Goal: Information Seeking & Learning: Compare options

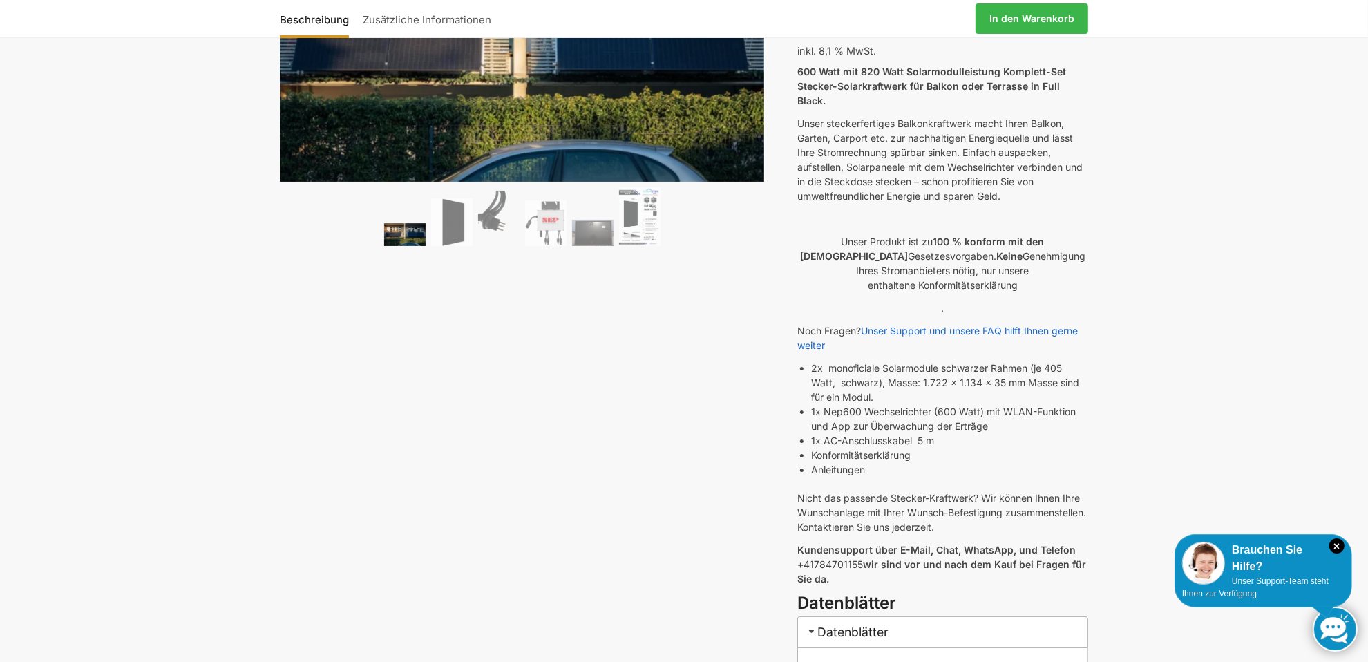
scroll to position [276, 0]
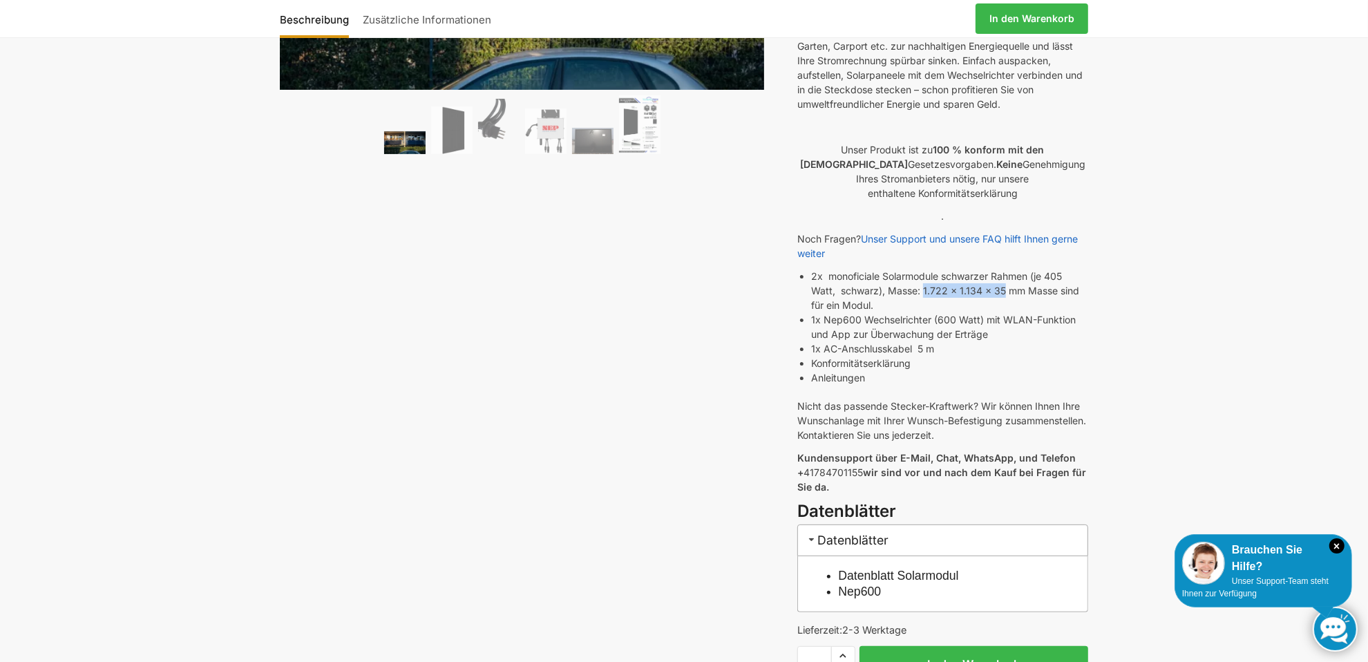
drag, startPoint x: 924, startPoint y: 272, endPoint x: 1004, endPoint y: 274, distance: 79.5
click at [1004, 274] on li "2x monoficiale Solarmodule schwarzer Rahmen (je 405 Watt, schwarz), Masse: 1.72…" at bounding box center [949, 291] width 277 height 44
copy li "1.722 x 1.134 x 35"
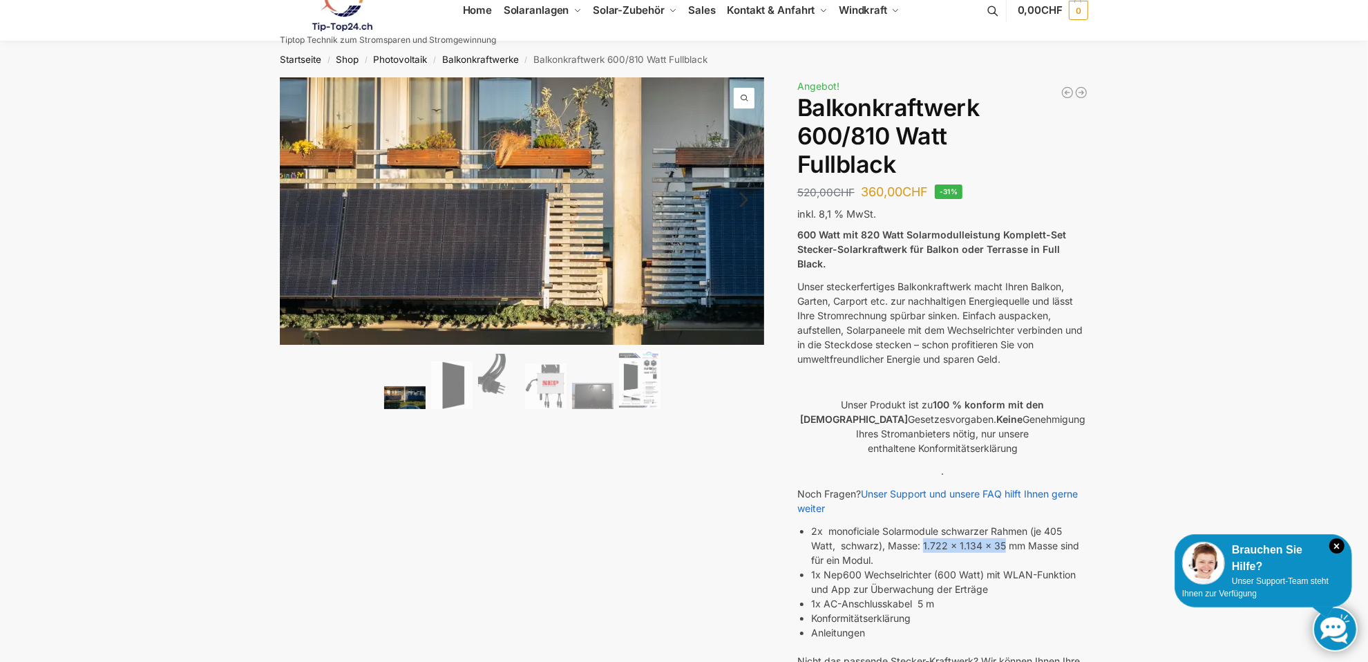
scroll to position [0, 0]
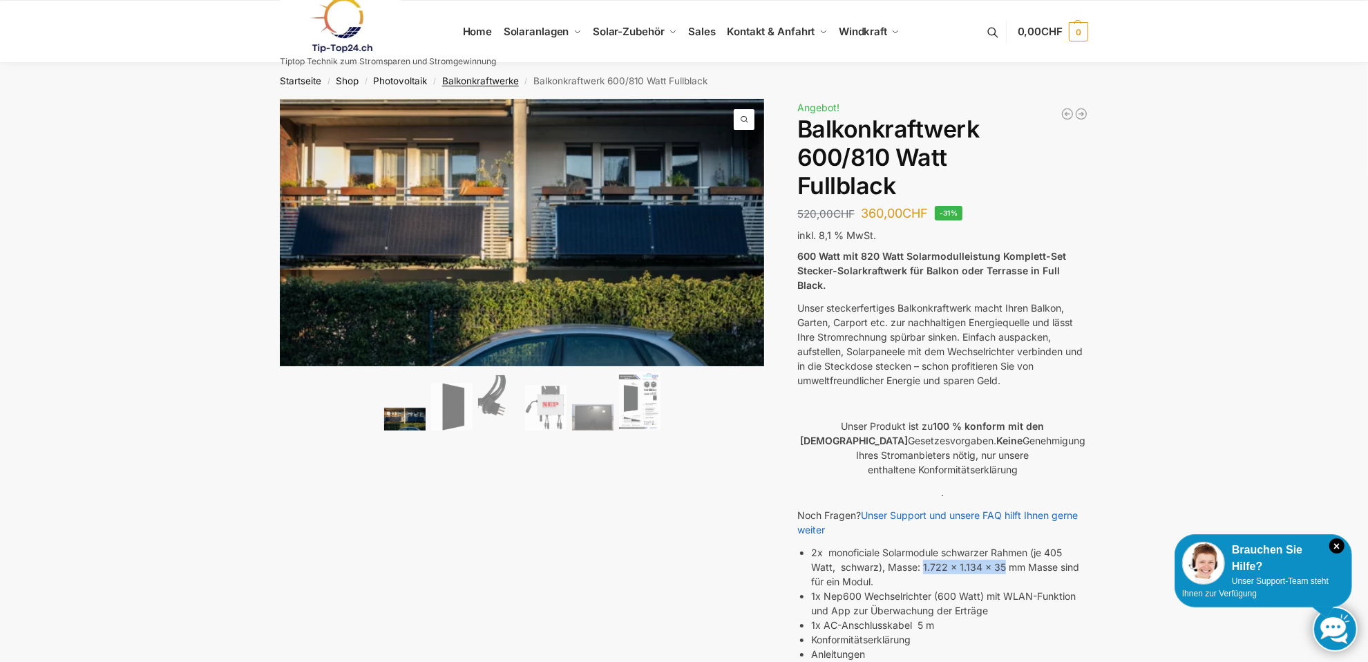
click at [473, 75] on link "Balkonkraftwerke" at bounding box center [480, 80] width 77 height 11
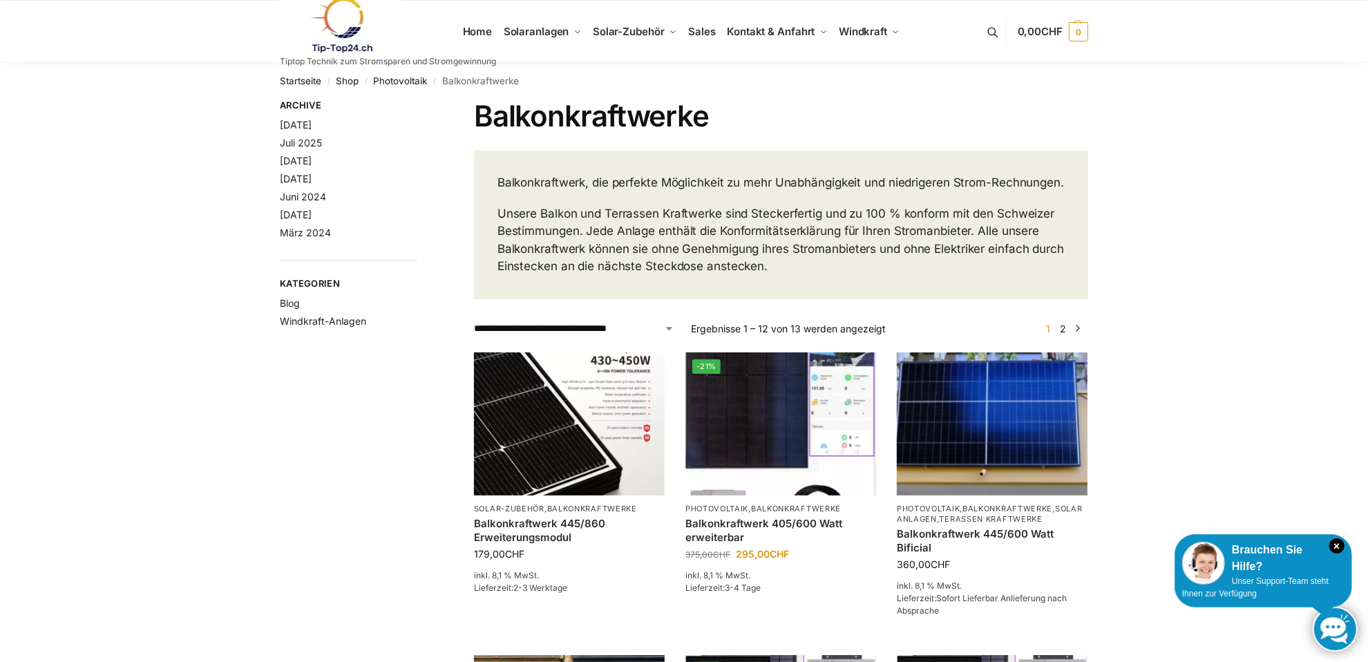
click at [619, 336] on select "**********" at bounding box center [574, 328] width 200 height 15
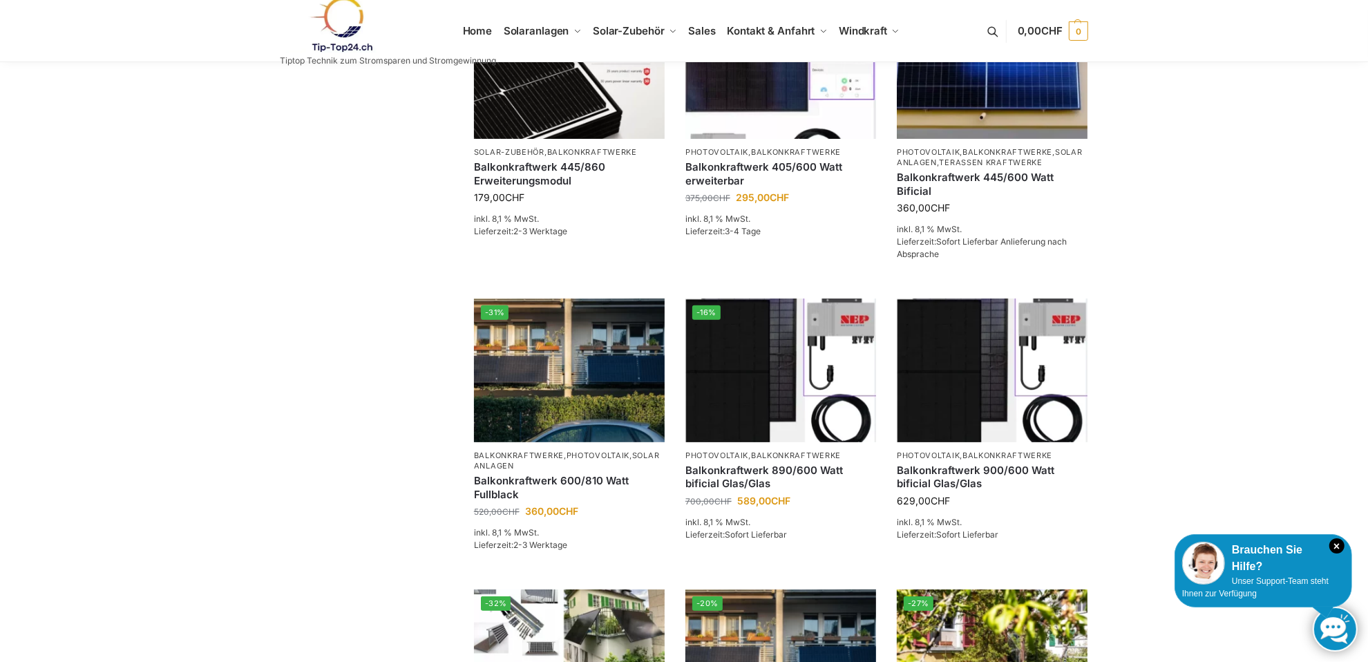
scroll to position [346, 0]
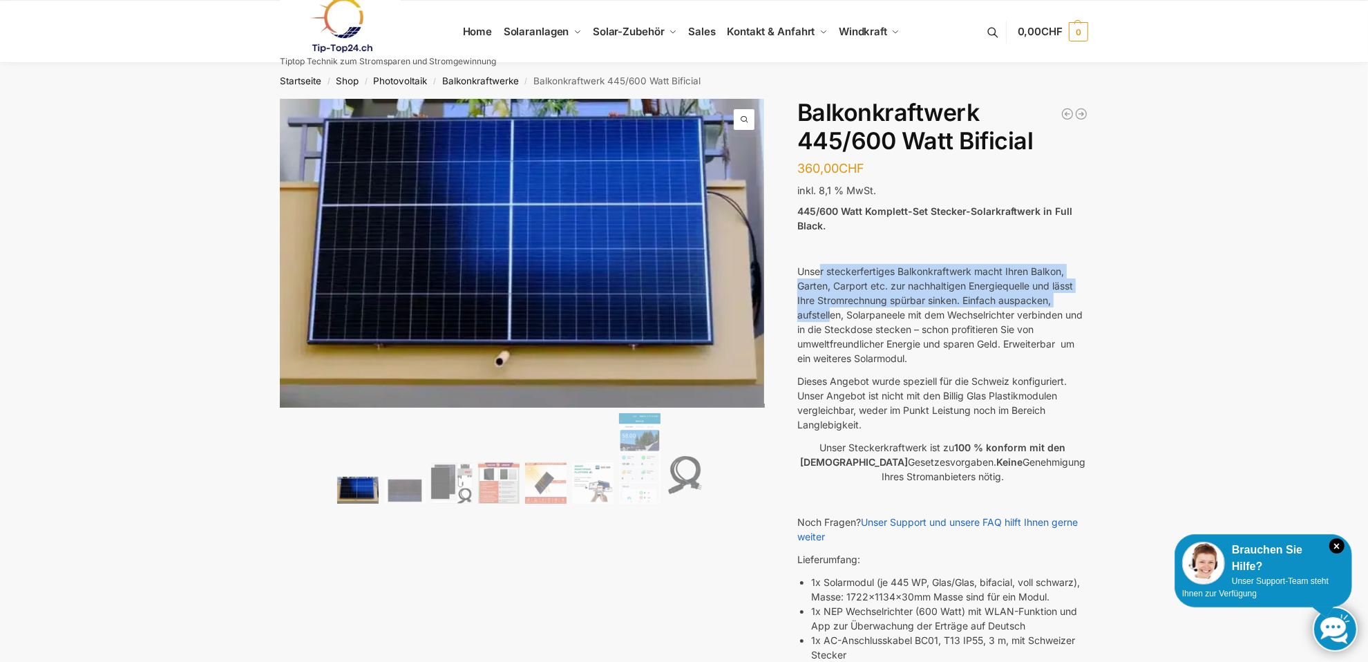
drag, startPoint x: 825, startPoint y: 277, endPoint x: 831, endPoint y: 310, distance: 33.8
click at [831, 310] on p "Unser steckerfertiges Balkonkraftwerk macht Ihren Balkon, Garten, Carport etc. …" at bounding box center [943, 315] width 291 height 102
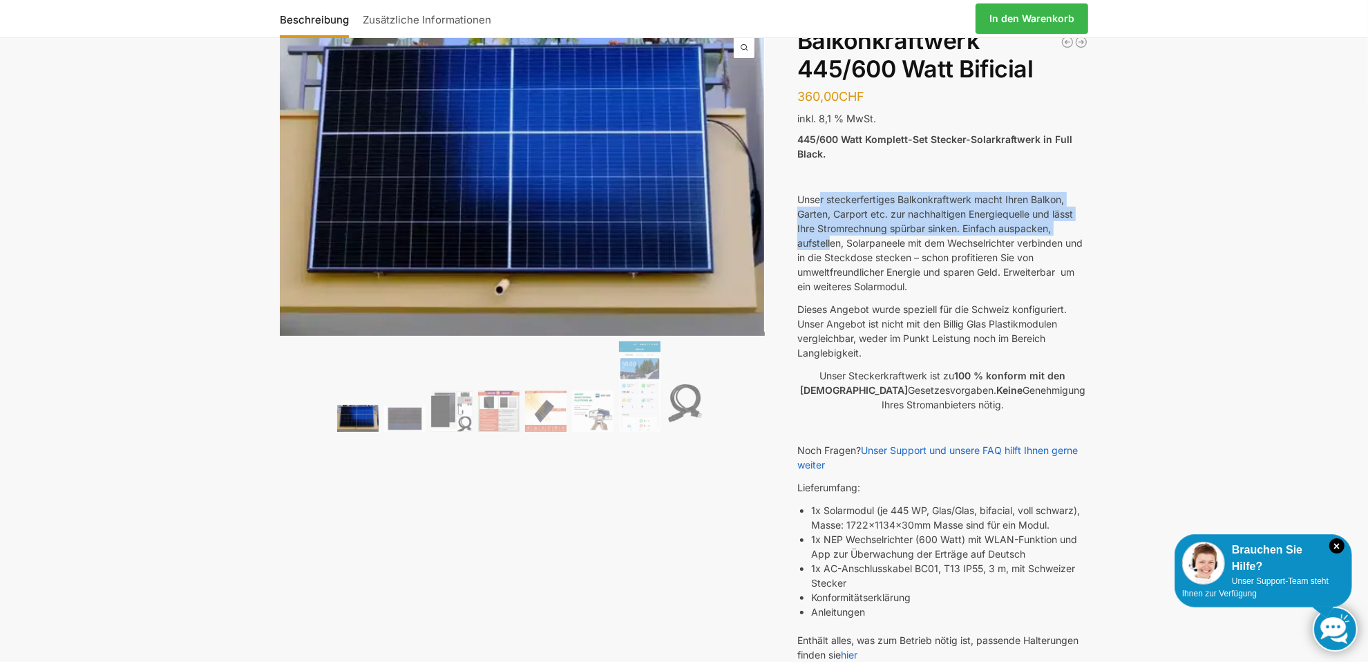
scroll to position [207, 0]
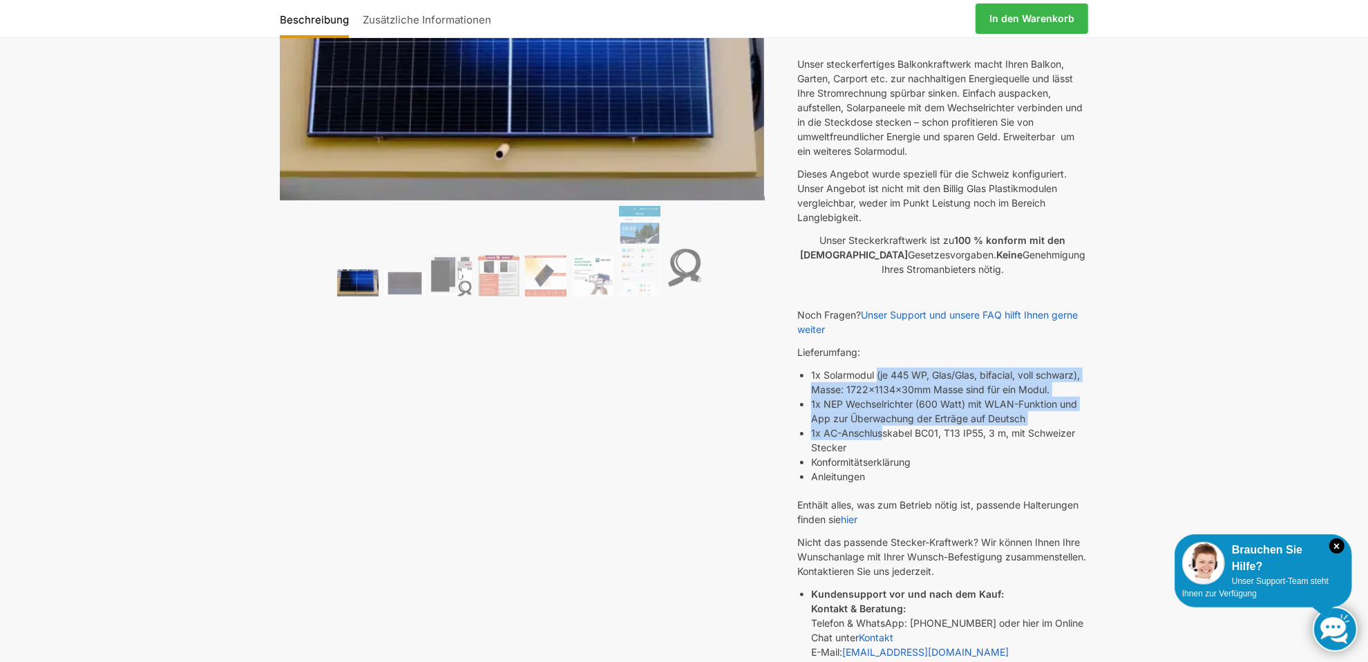
drag, startPoint x: 878, startPoint y: 378, endPoint x: 882, endPoint y: 437, distance: 58.8
click at [882, 437] on ul "1x Solarmodul (je 445 WP, Glas/Glas, bifacial, voll schwarz), Masse: 1722x1134x…" at bounding box center [949, 426] width 277 height 116
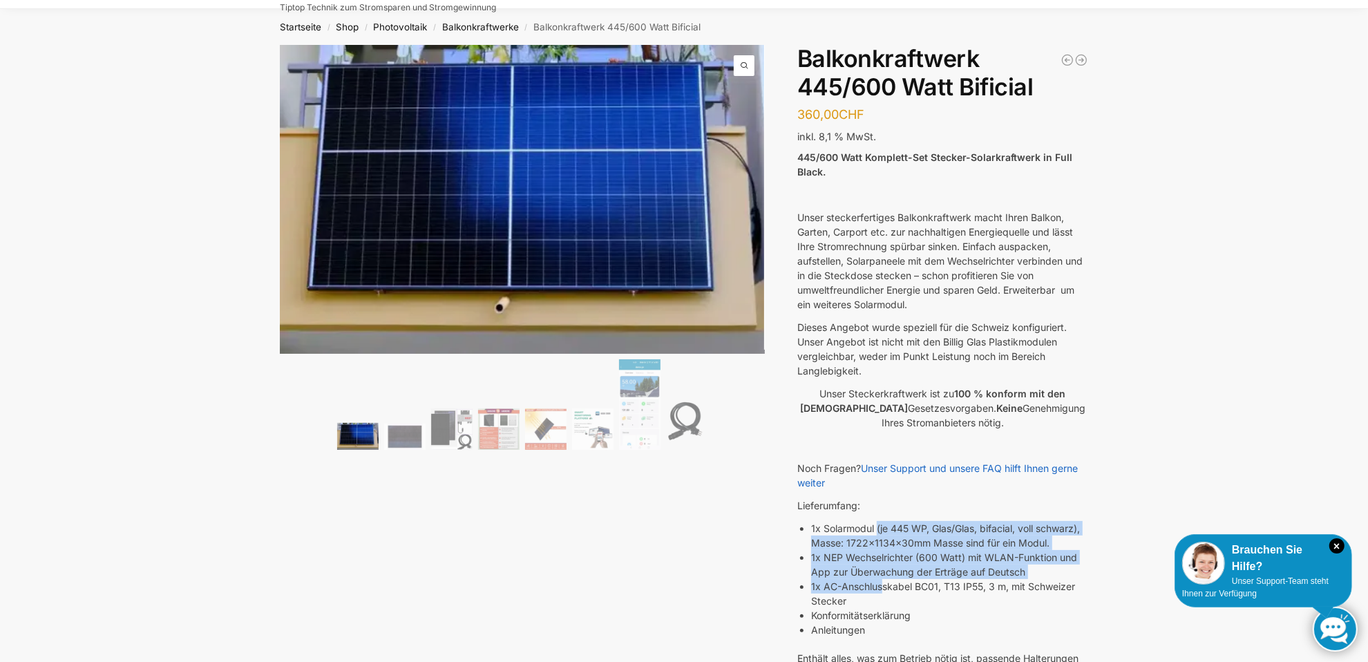
scroll to position [69, 0]
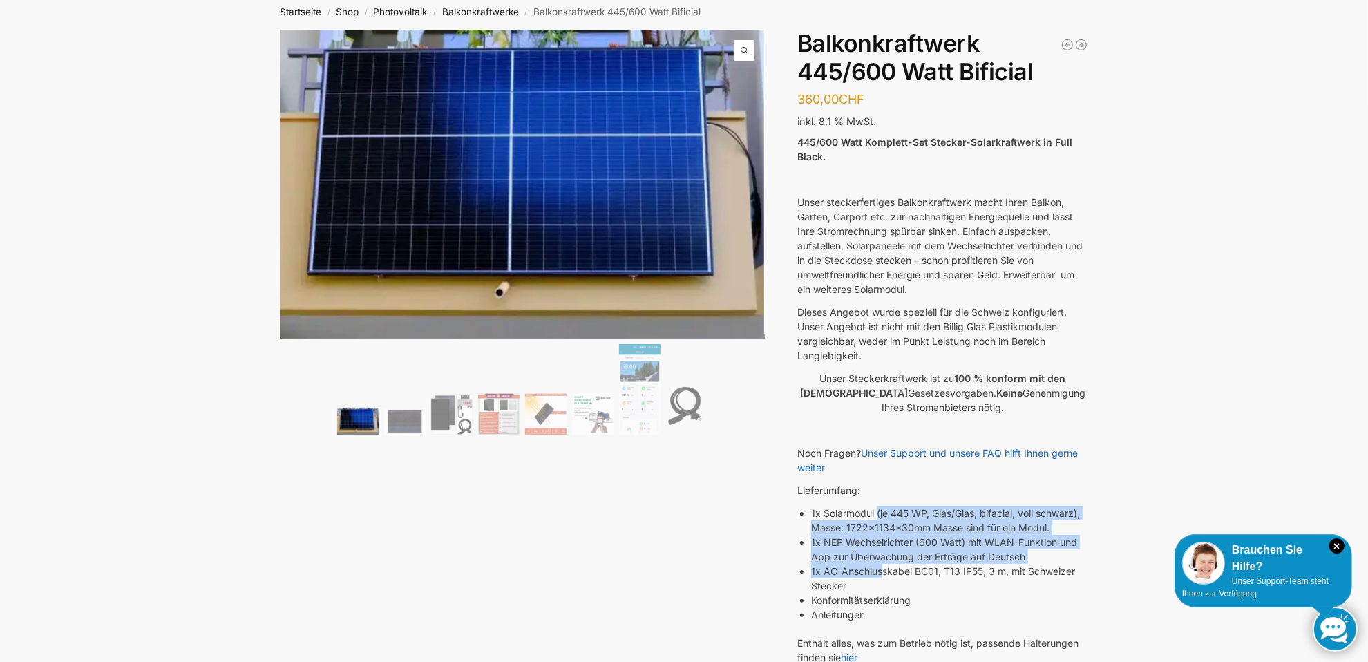
click at [1013, 509] on li "1x Solarmodul (je 445 WP, Glas/Glas, bifacial, voll schwarz), Masse: 1722x1134x…" at bounding box center [949, 520] width 277 height 29
click at [1007, 510] on li "1x Solarmodul (je 445 WP, Glas/Glas, bifacial, voll schwarz), Masse: 1722x1134x…" at bounding box center [949, 520] width 277 height 29
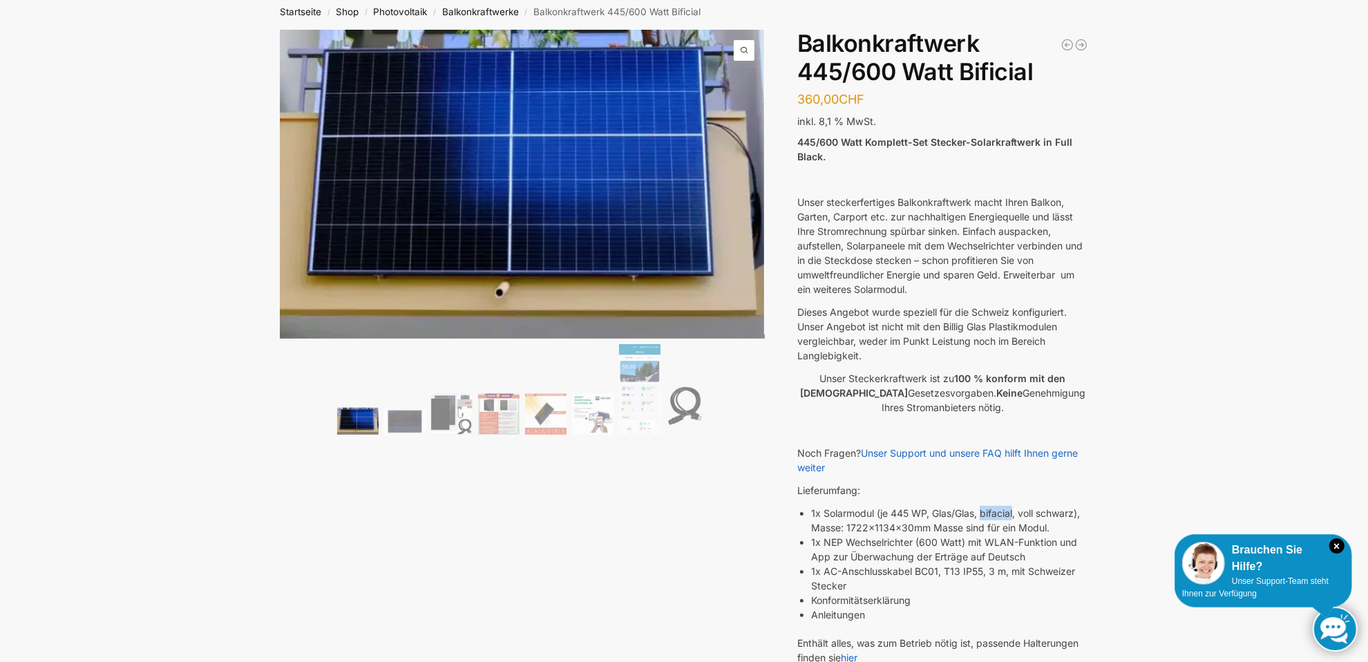
click at [1007, 510] on li "1x Solarmodul (je 445 WP, Glas/Glas, bifacial, voll schwarz), Masse: 1722x1134x…" at bounding box center [949, 520] width 277 height 29
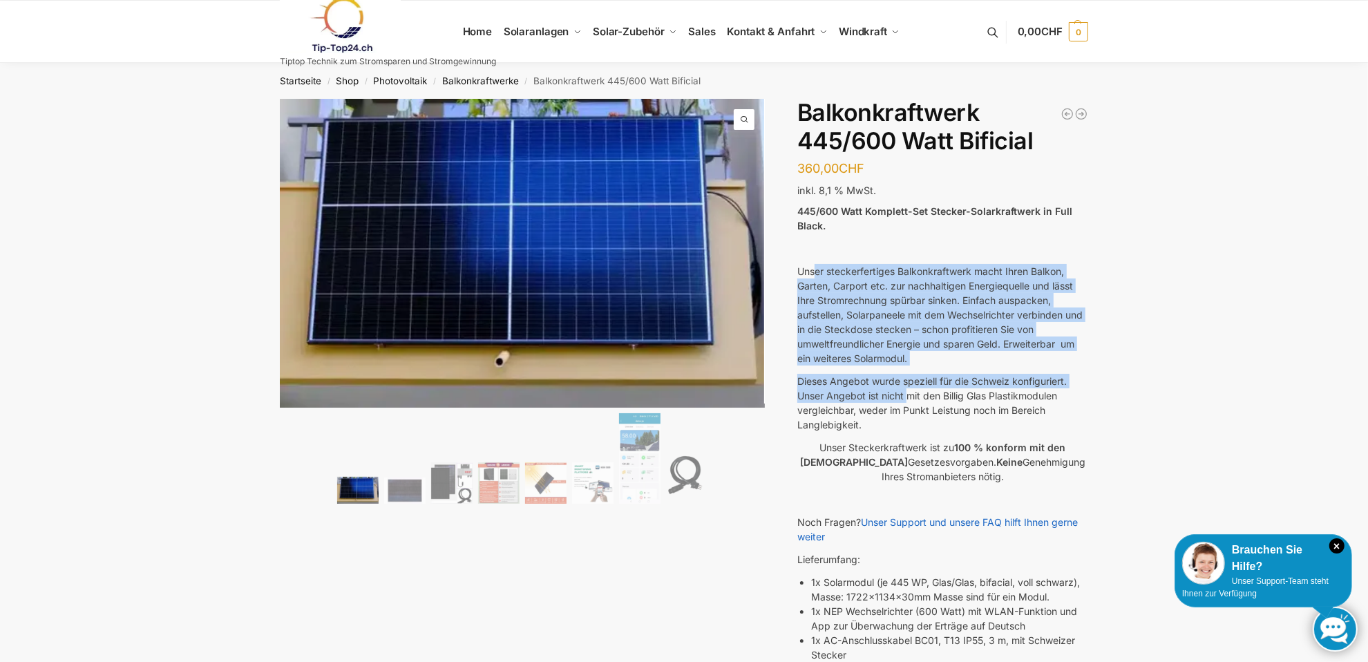
drag, startPoint x: 846, startPoint y: 284, endPoint x: 906, endPoint y: 393, distance: 124.1
click at [906, 393] on div "445/600 Watt Komplett-Set Stecker-Solarkraftwerk in Full Black. Unser steckerfe…" at bounding box center [943, 574] width 291 height 740
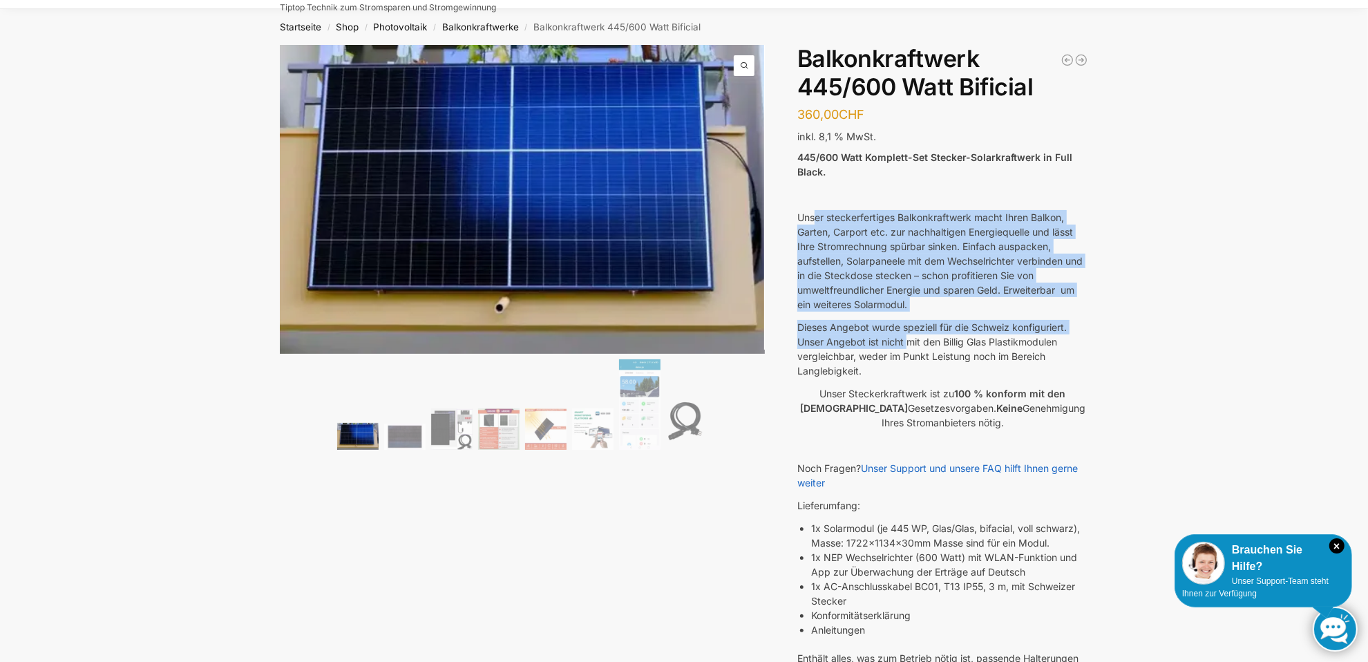
scroll to position [69, 0]
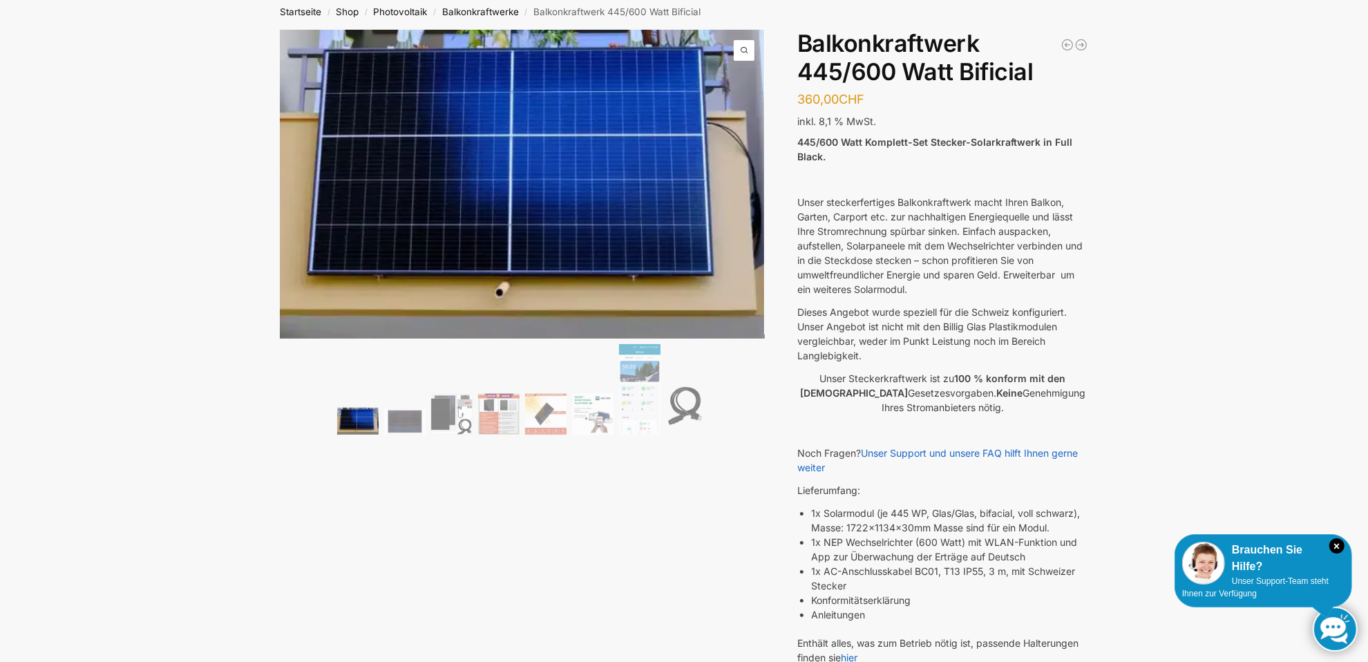
click at [881, 354] on p "Dieses Angebot wurde speziell für die Schweiz konfiguriert. Unser Angebot ist n…" at bounding box center [943, 334] width 291 height 58
drag, startPoint x: 899, startPoint y: 328, endPoint x: 923, endPoint y: 346, distance: 29.6
click at [923, 346] on p "Dieses Angebot wurde speziell für die Schweiz konfiguriert. Unser Angebot ist n…" at bounding box center [943, 334] width 291 height 58
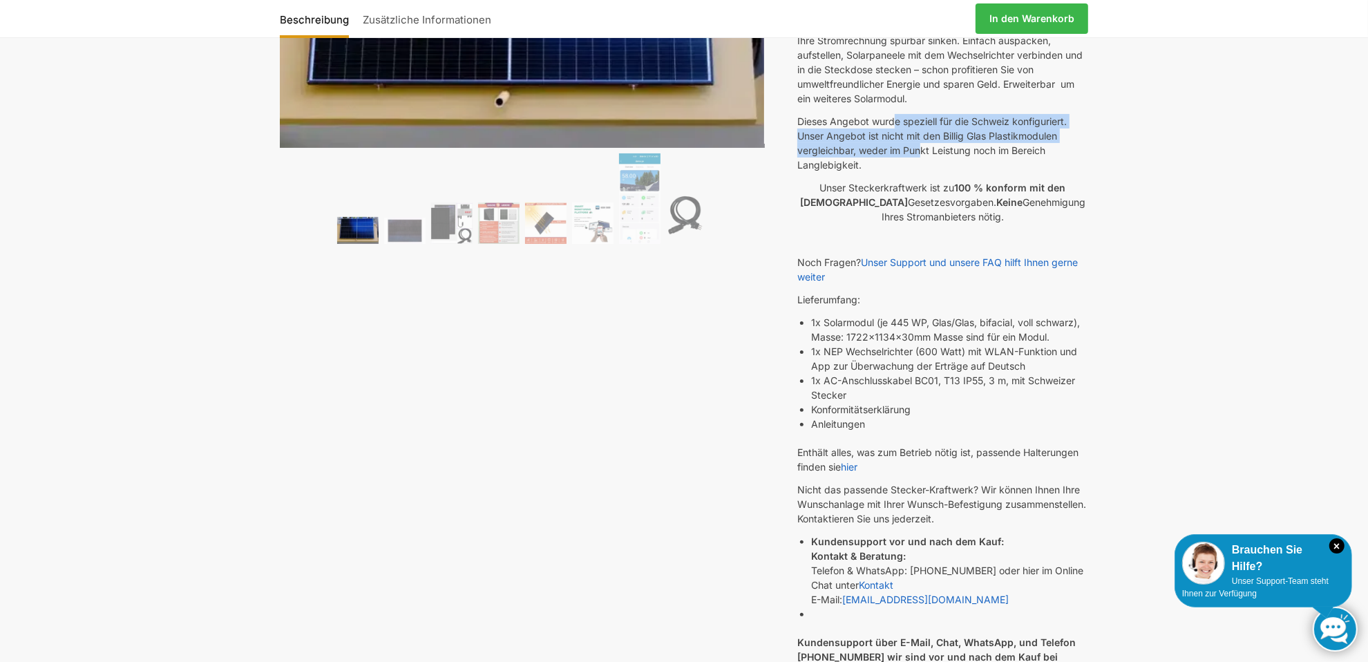
scroll to position [276, 0]
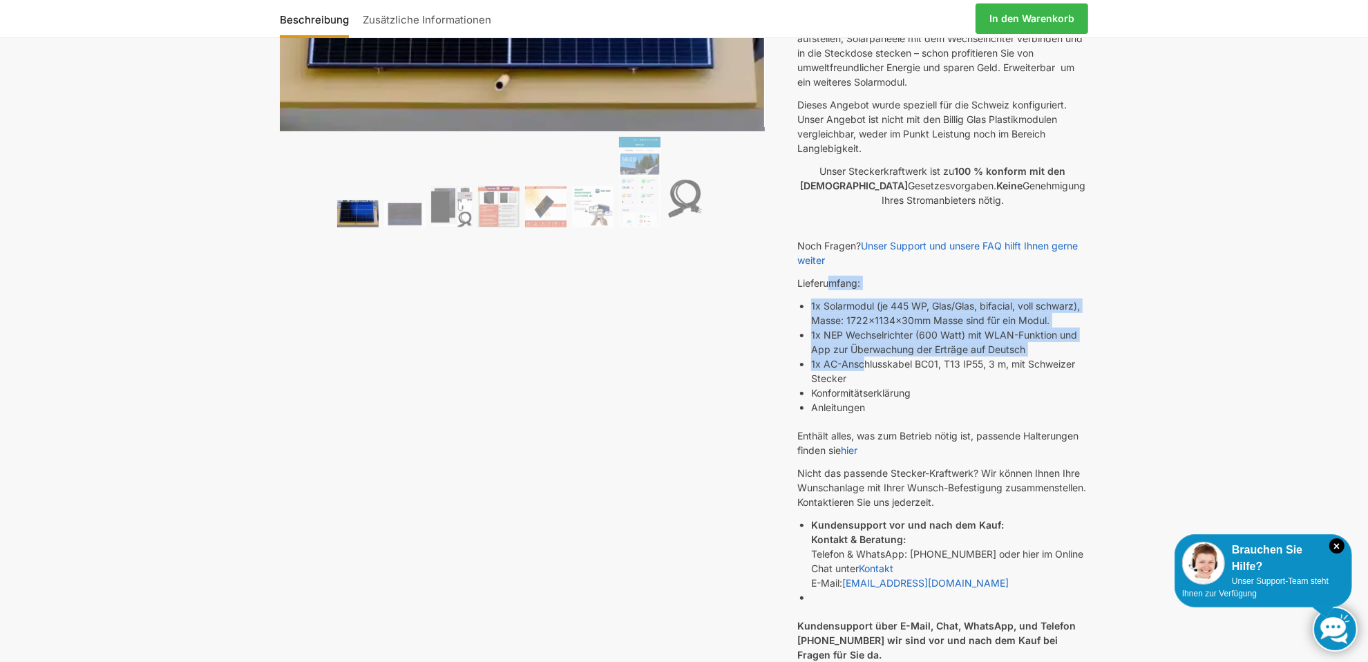
drag, startPoint x: 833, startPoint y: 290, endPoint x: 865, endPoint y: 367, distance: 83.9
click at [865, 367] on div "445/600 Watt Komplett-Set Stecker-Solarkraftwerk in Full Black. Unser steckerfe…" at bounding box center [943, 297] width 291 height 740
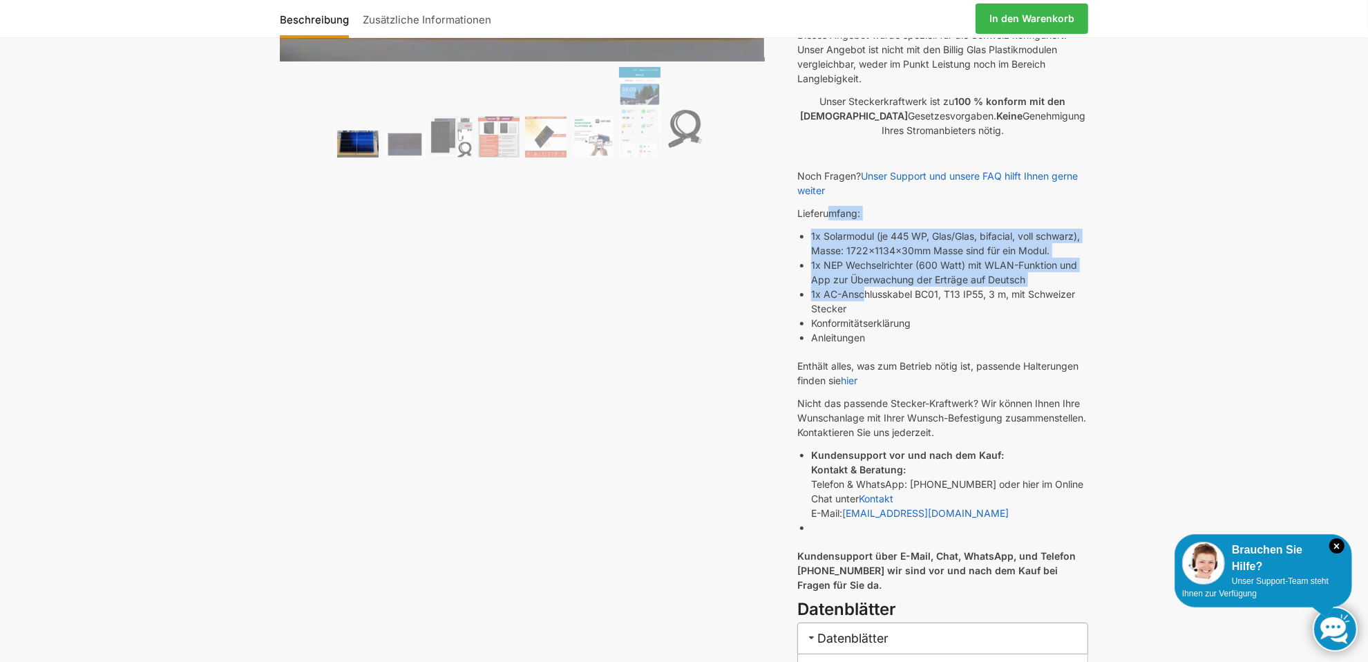
scroll to position [415, 0]
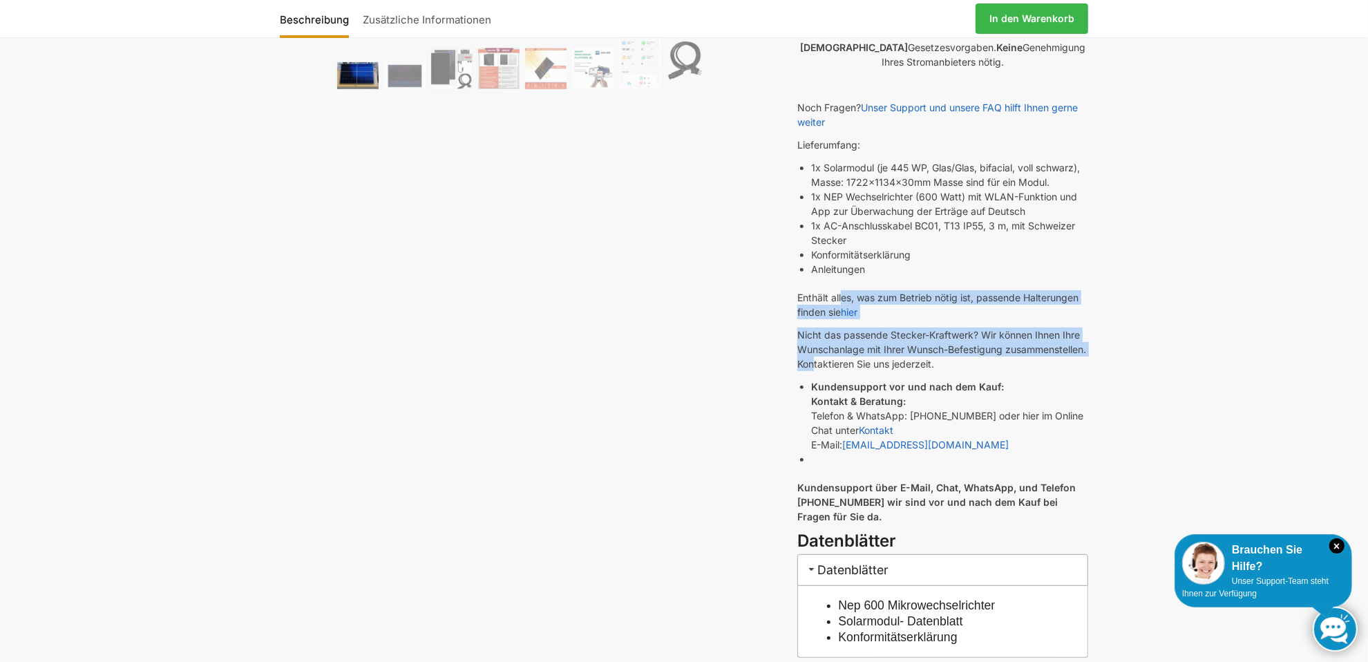
drag, startPoint x: 887, startPoint y: 294, endPoint x: 901, endPoint y: 359, distance: 65.6
click at [901, 359] on div "445/600 Watt Komplett-Set Stecker-Solarkraftwerk in Full Black. Unser steckerfe…" at bounding box center [943, 159] width 291 height 740
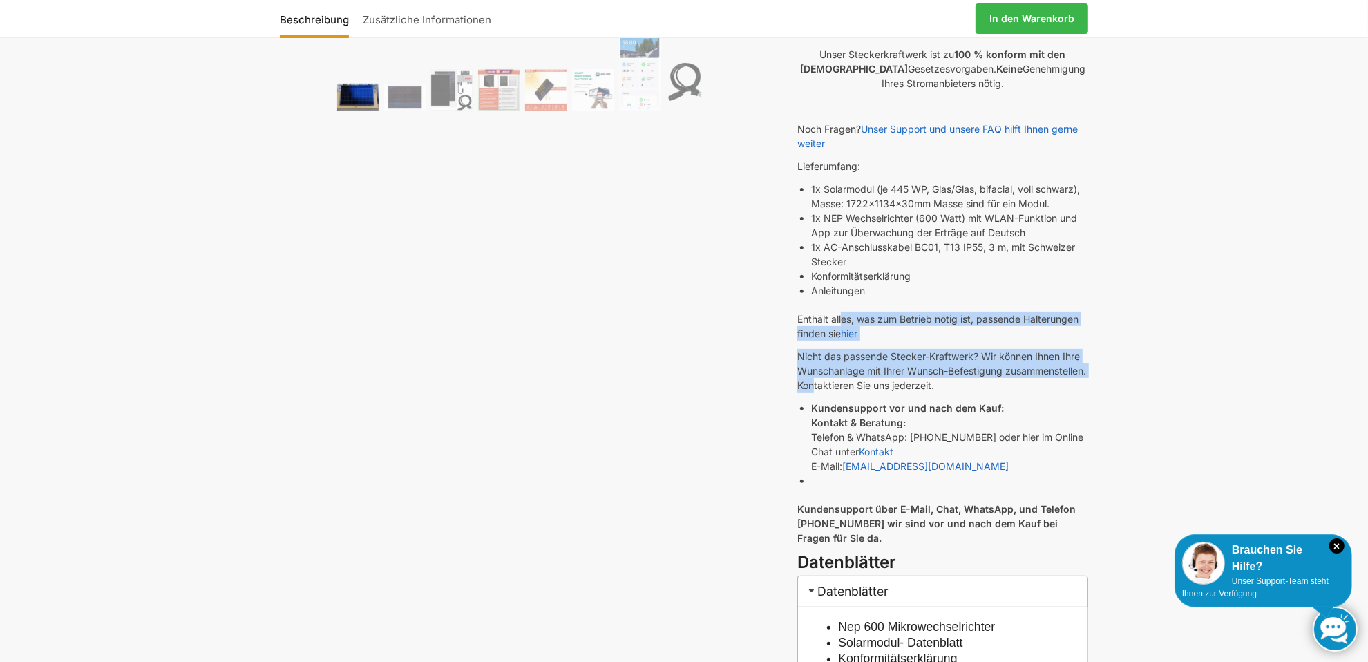
scroll to position [0, 0]
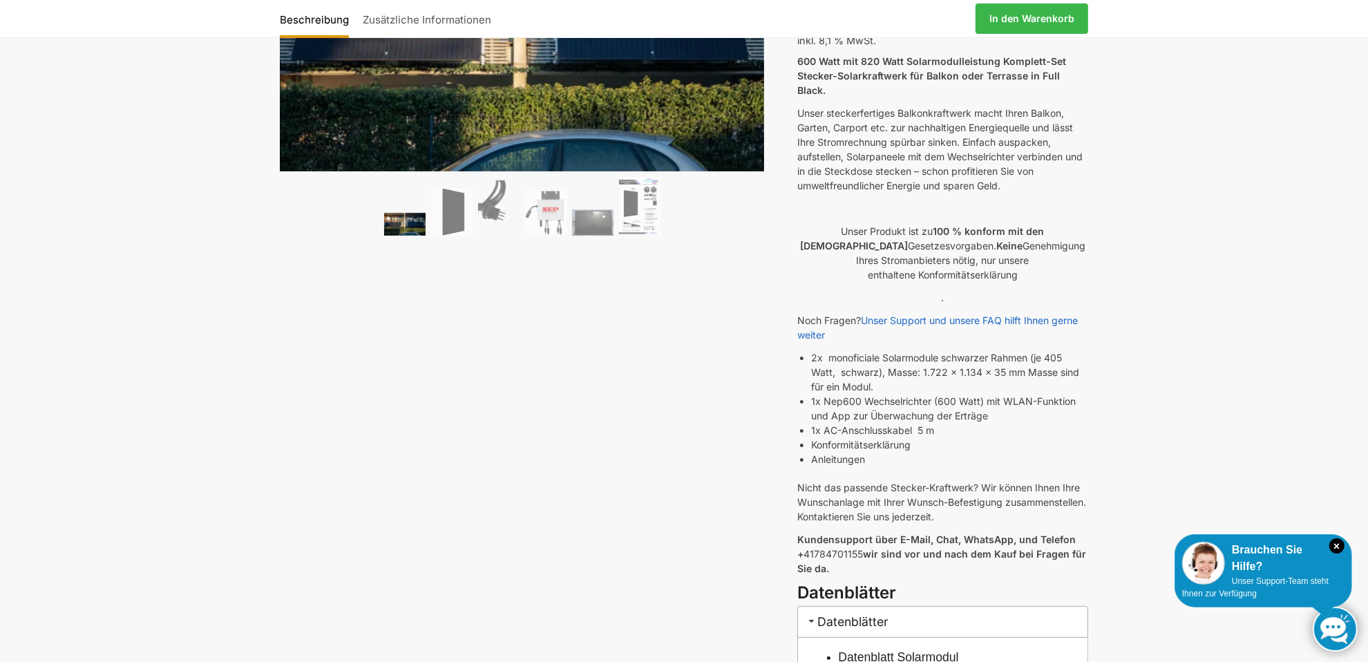
scroll to position [207, 0]
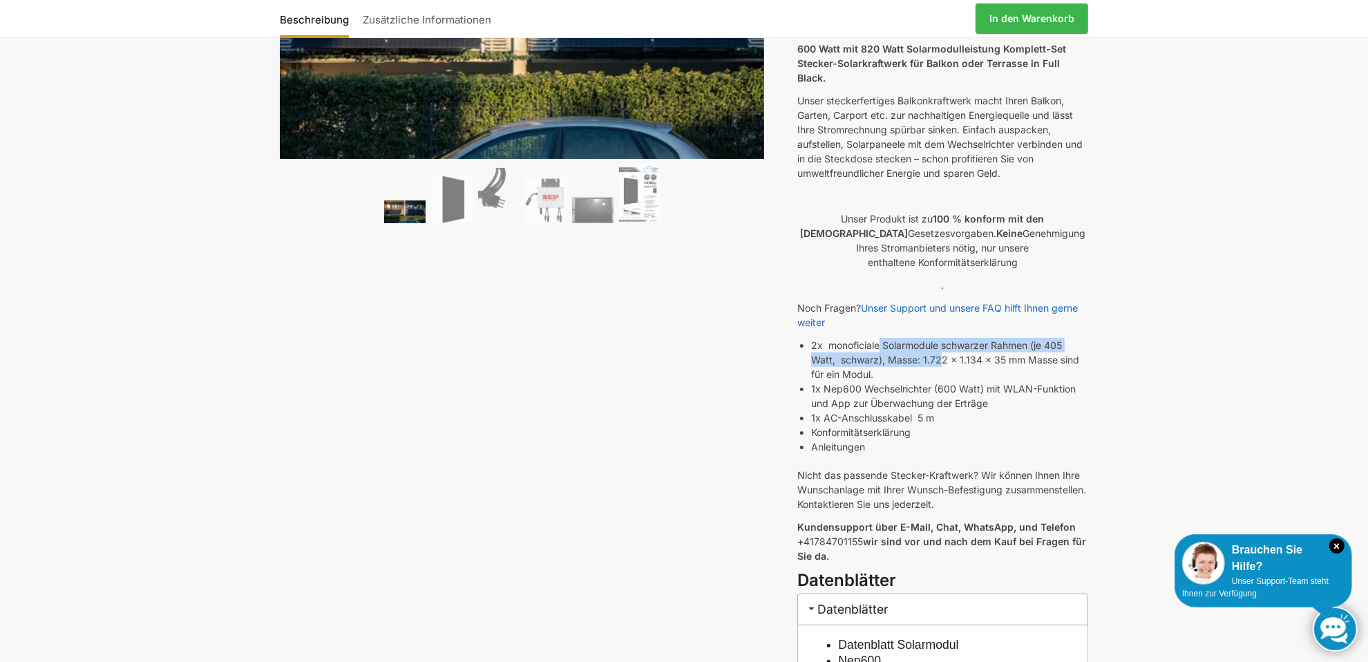
drag, startPoint x: 881, startPoint y: 329, endPoint x: 943, endPoint y: 342, distance: 64.3
click at [943, 342] on li "2x monoficiale Solarmodule schwarzer Rahmen (je 405 Watt, schwarz), Masse: 1.72…" at bounding box center [949, 360] width 277 height 44
click at [877, 338] on li "2x monoficiale Solarmodule schwarzer Rahmen (je 405 Watt, schwarz), Masse: 1.72…" at bounding box center [949, 360] width 277 height 44
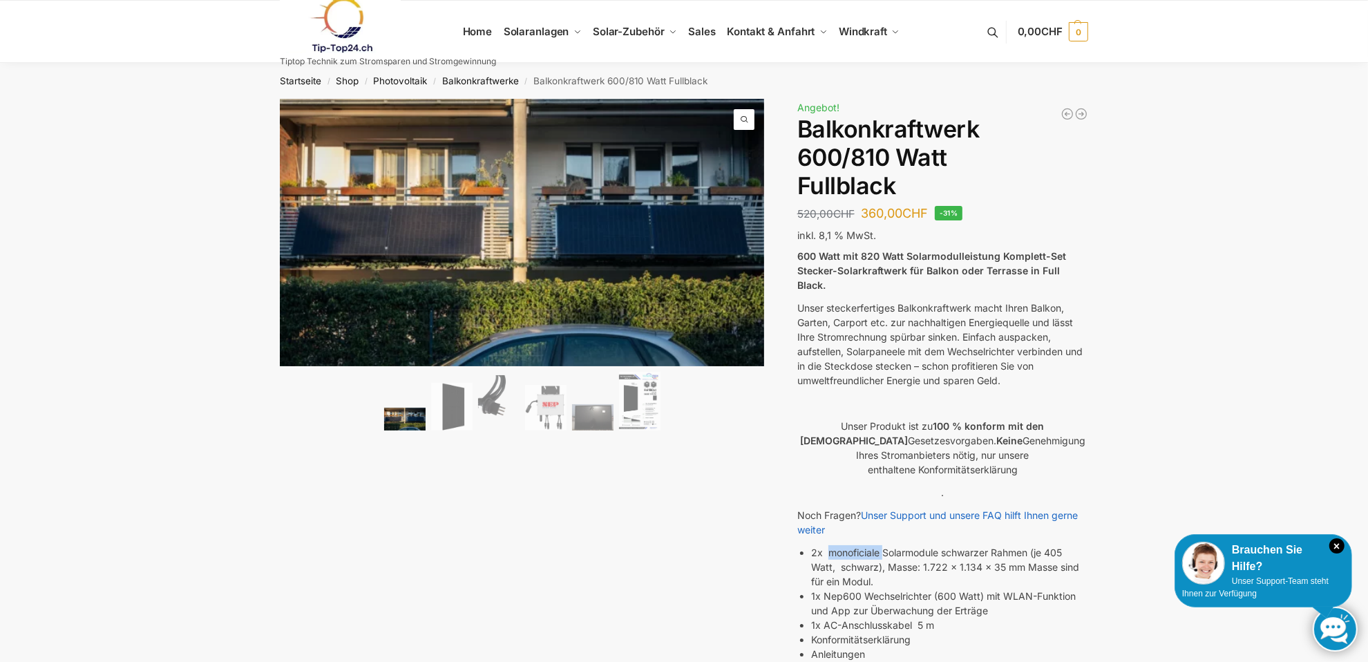
scroll to position [69, 0]
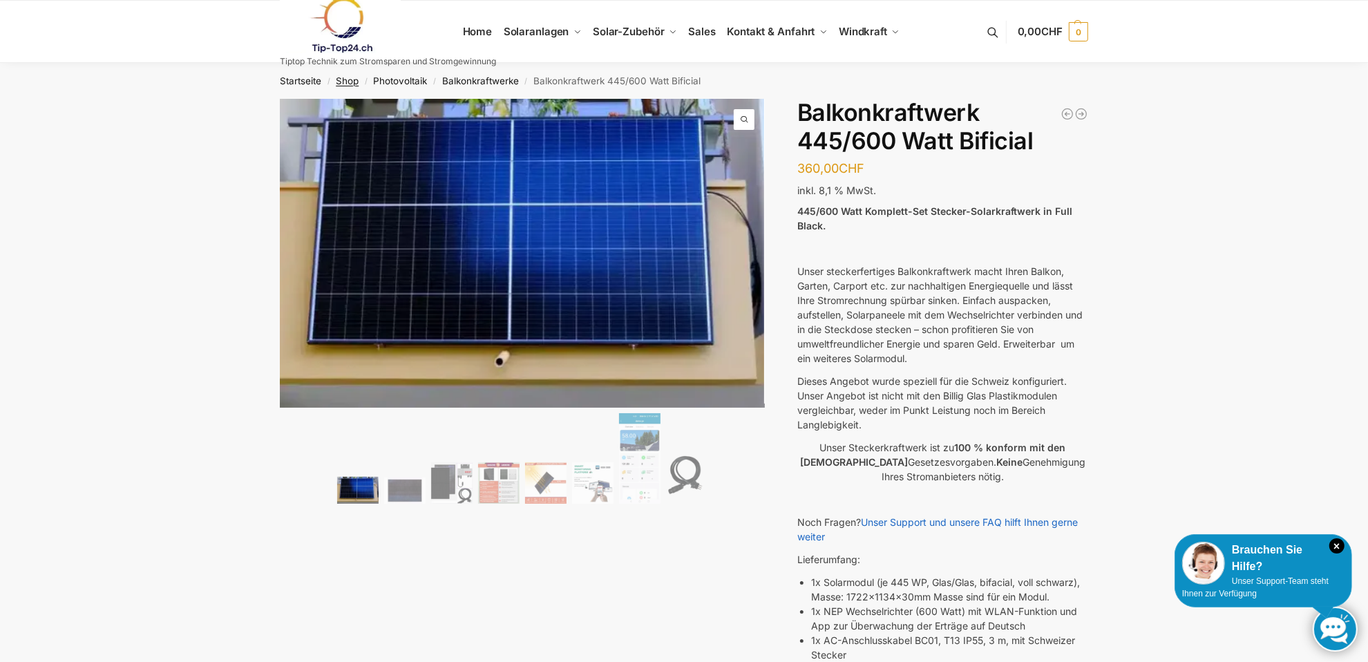
click at [353, 82] on link "Shop" at bounding box center [347, 80] width 23 height 11
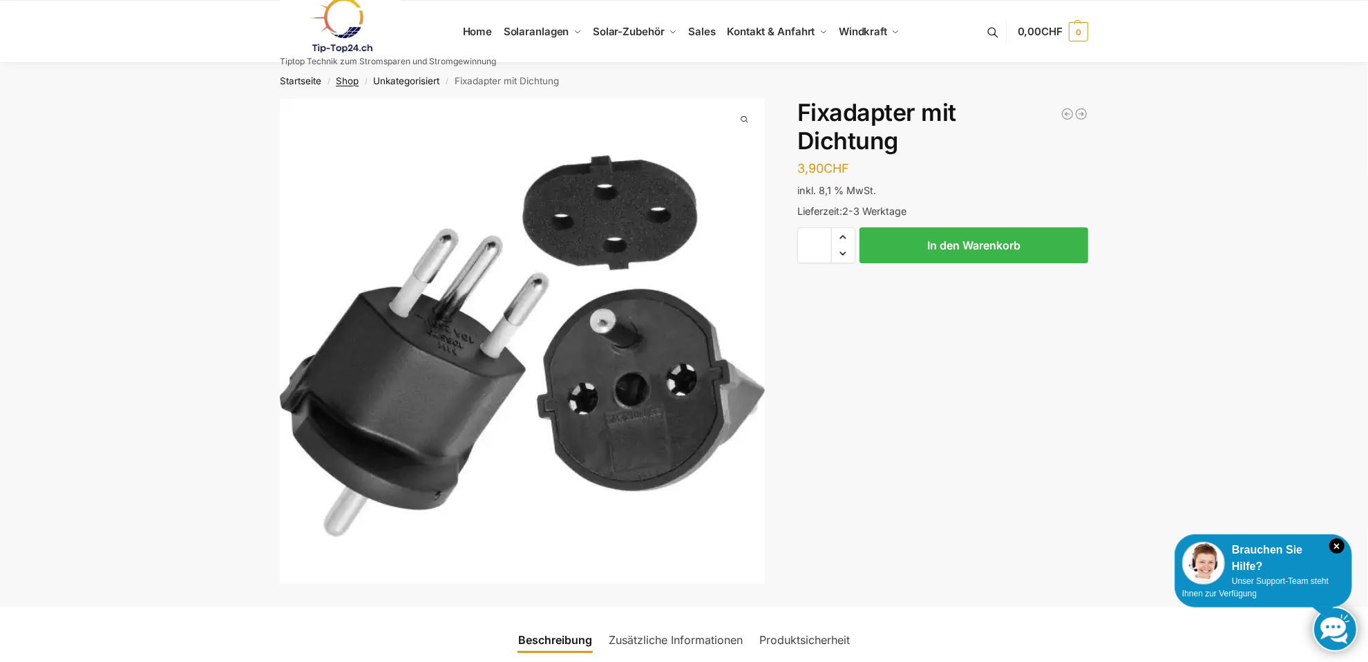
click at [345, 82] on link "Shop" at bounding box center [347, 80] width 23 height 11
click at [292, 79] on link "Startseite" at bounding box center [300, 80] width 41 height 11
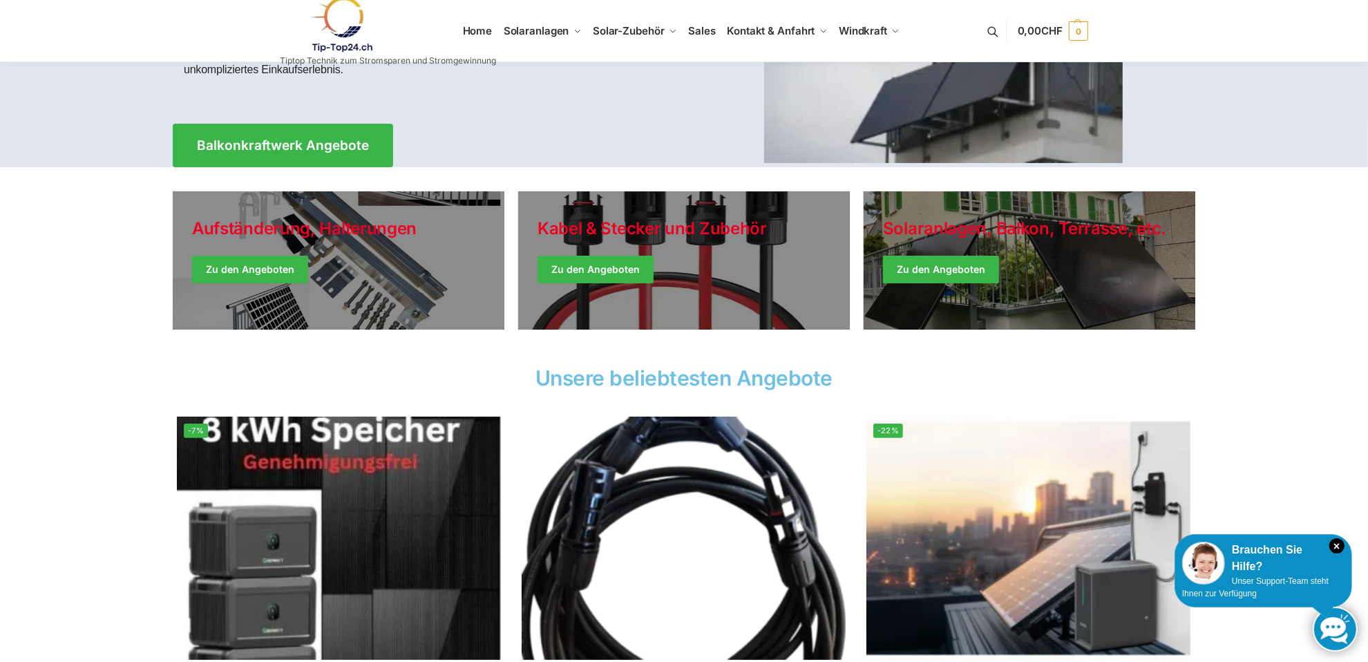
scroll to position [276, 0]
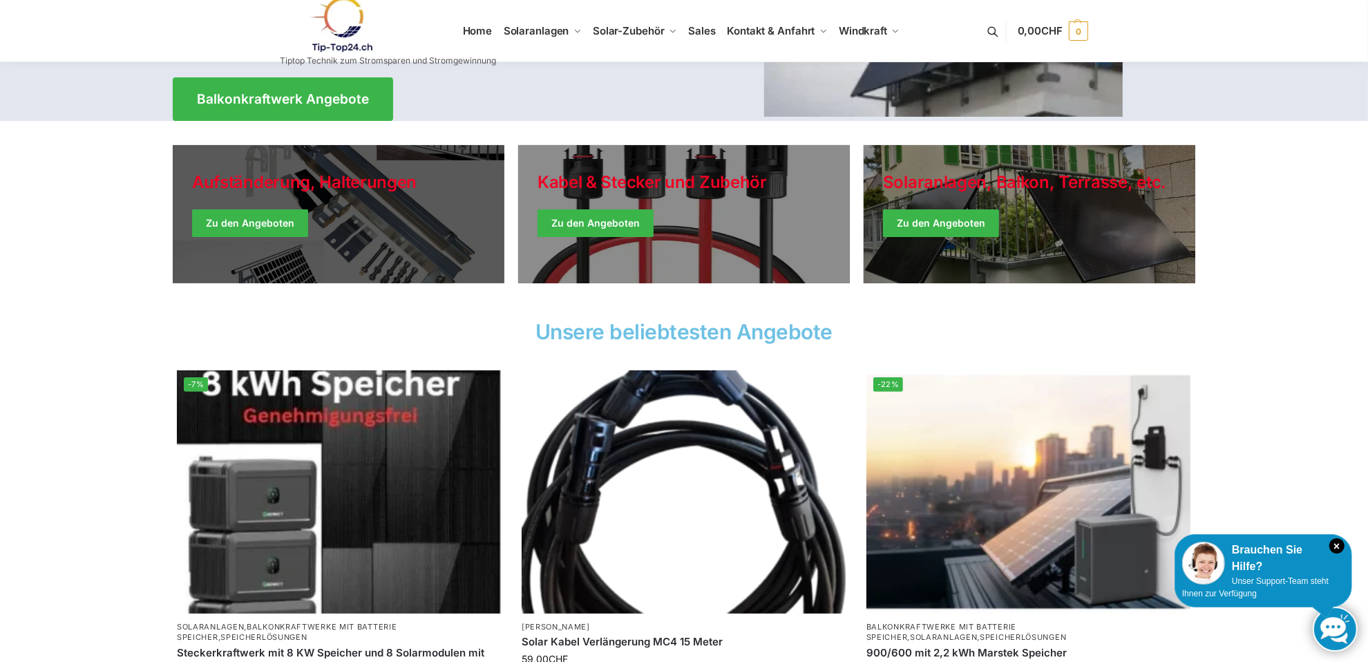
click at [275, 222] on link "Holiday Style" at bounding box center [339, 214] width 332 height 138
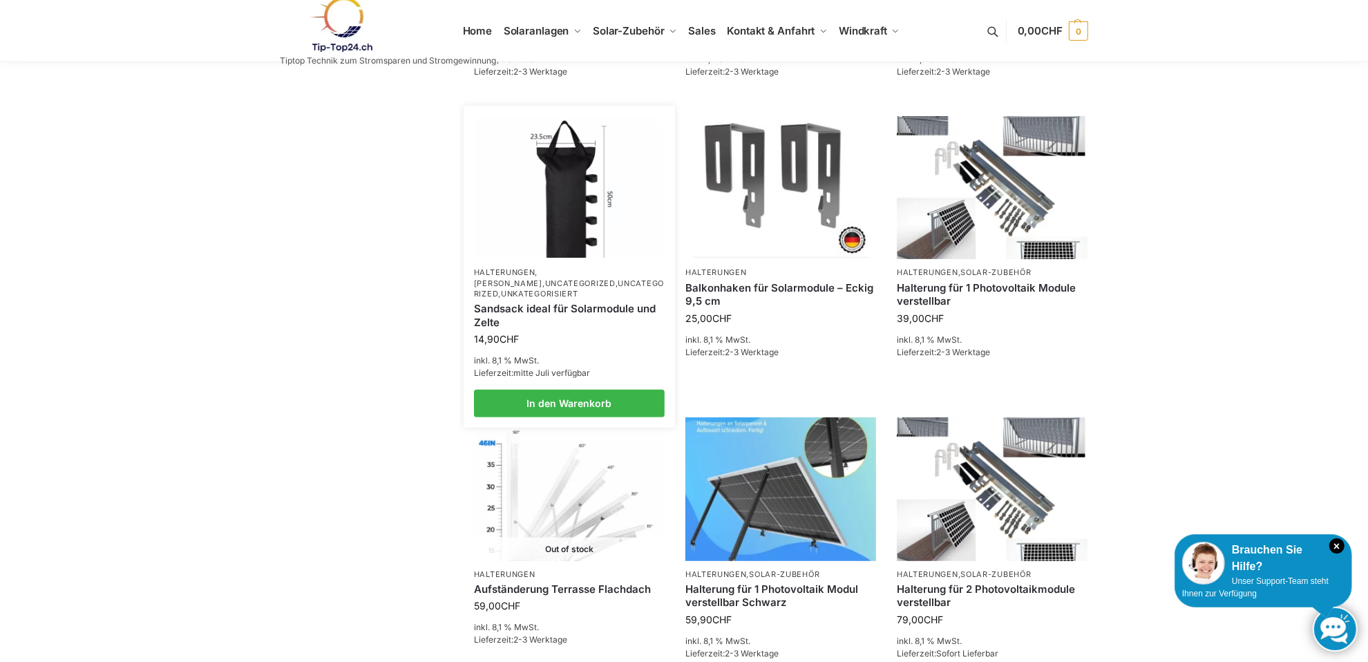
scroll to position [553, 0]
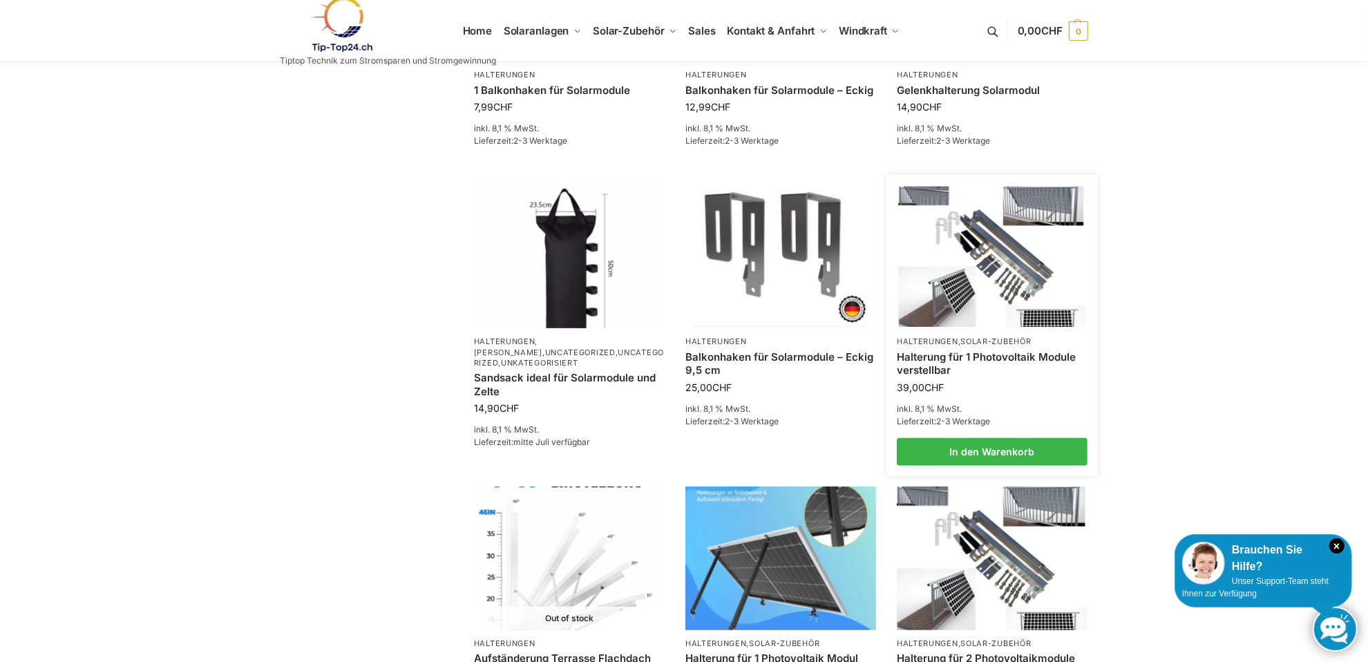
click at [934, 285] on img at bounding box center [992, 257] width 187 height 140
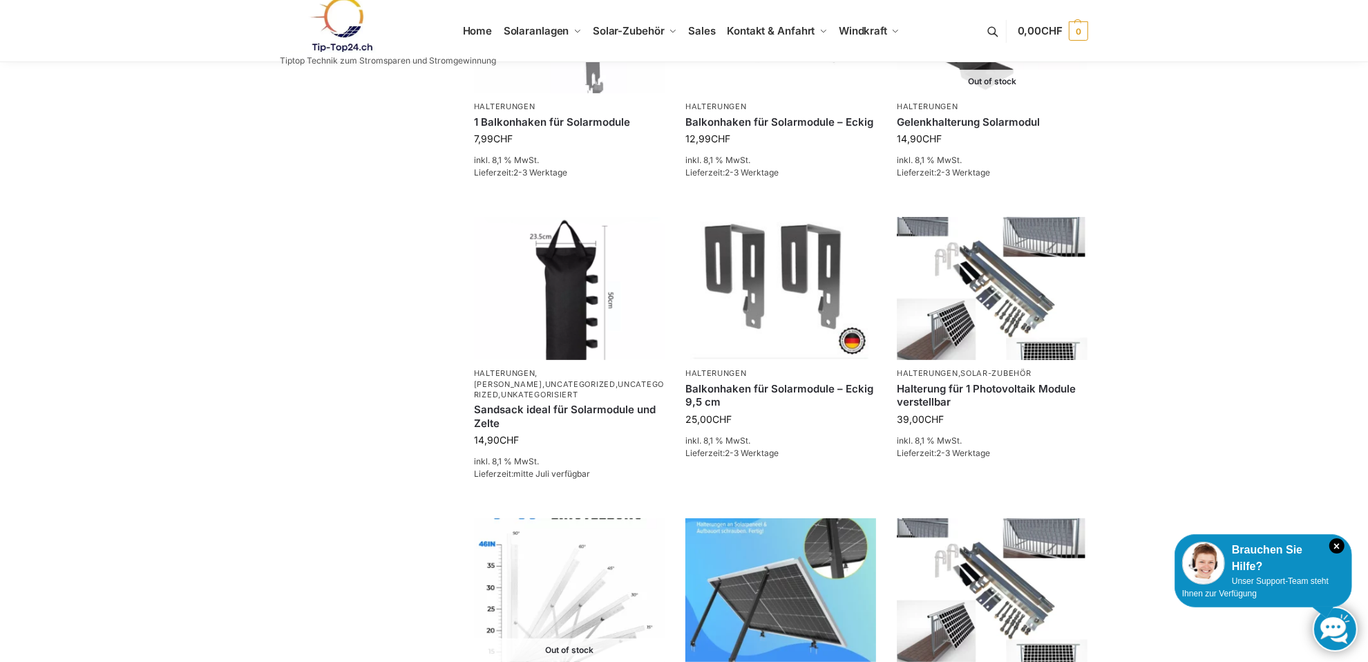
scroll to position [690, 0]
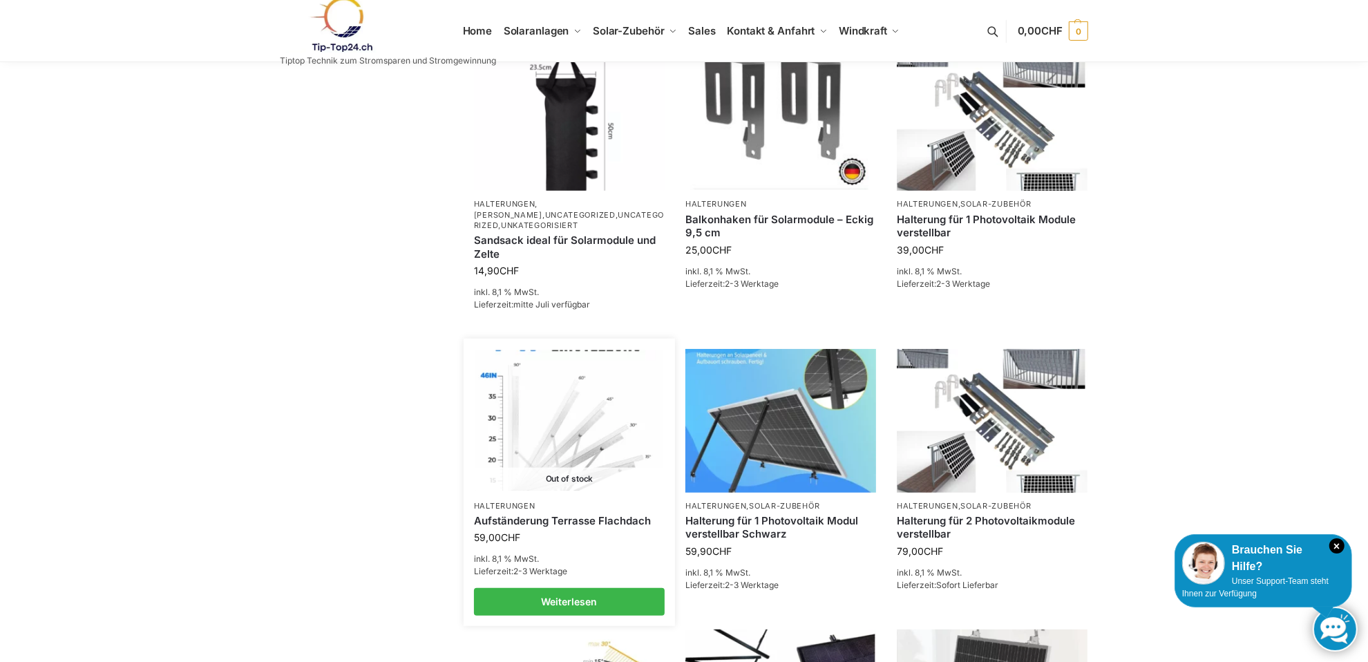
click at [603, 443] on img at bounding box center [569, 420] width 187 height 140
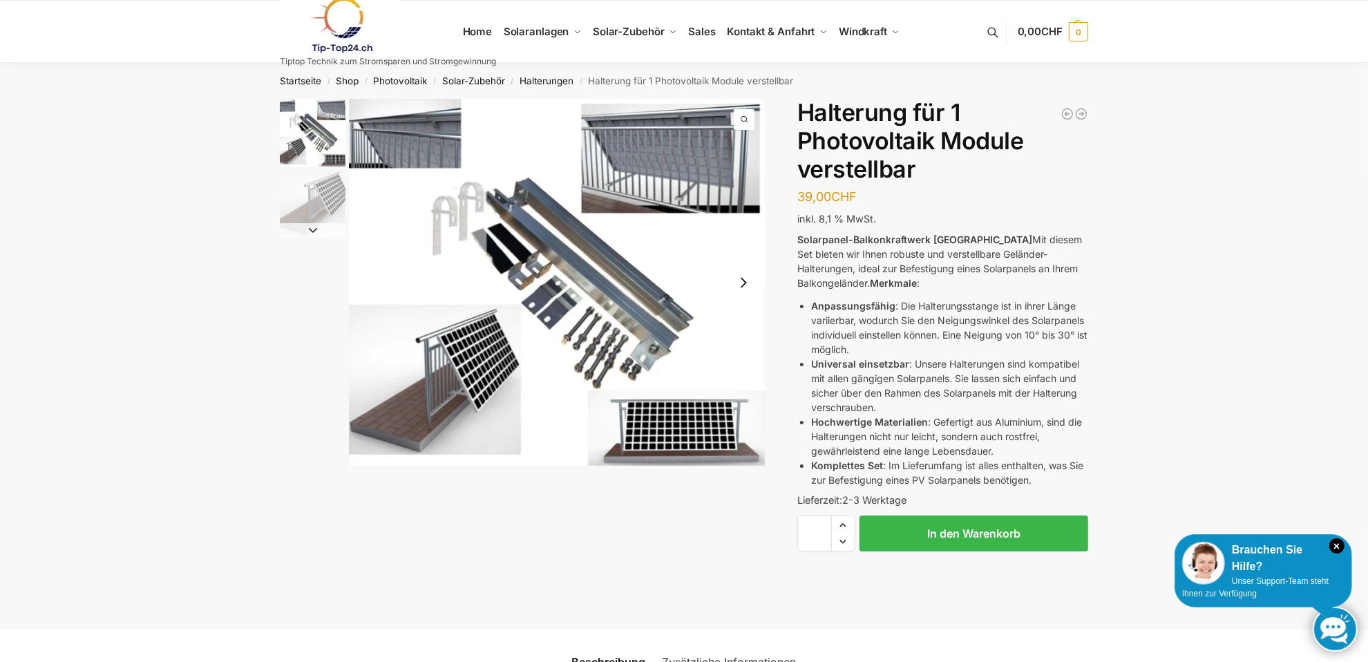
click at [754, 283] on button "Next slide" at bounding box center [743, 282] width 29 height 29
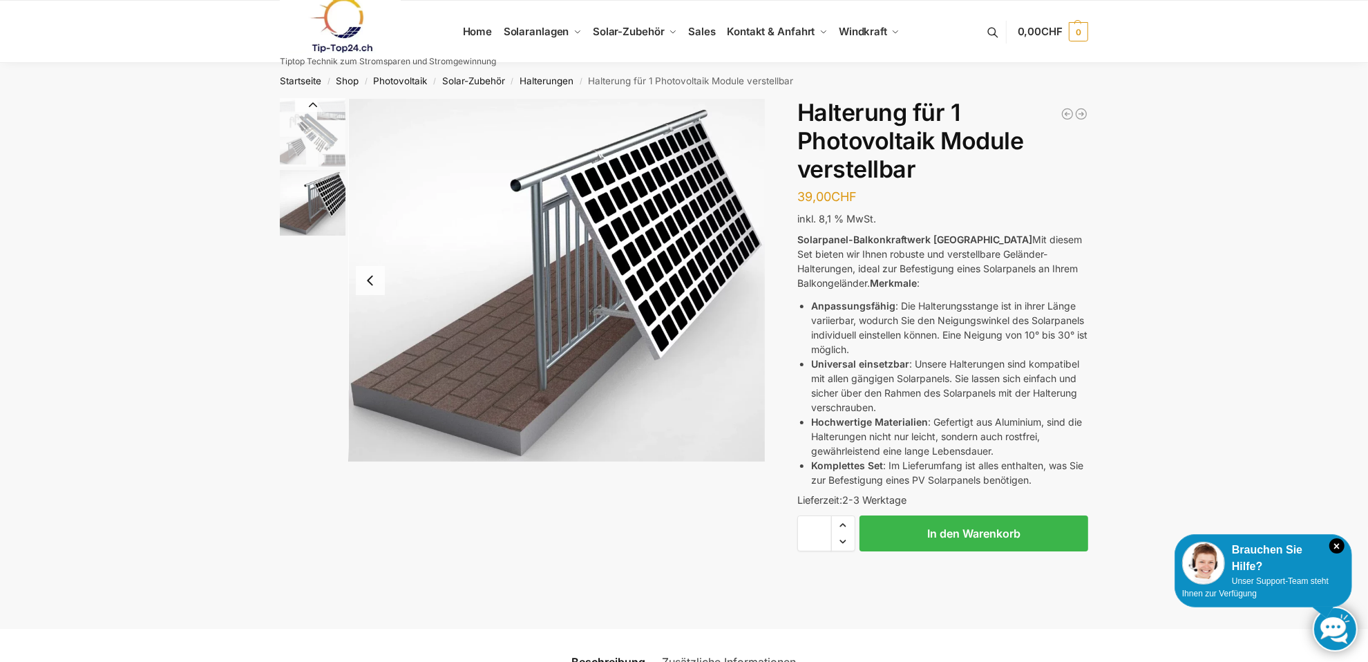
click at [754, 283] on img "2 / 2" at bounding box center [557, 280] width 416 height 363
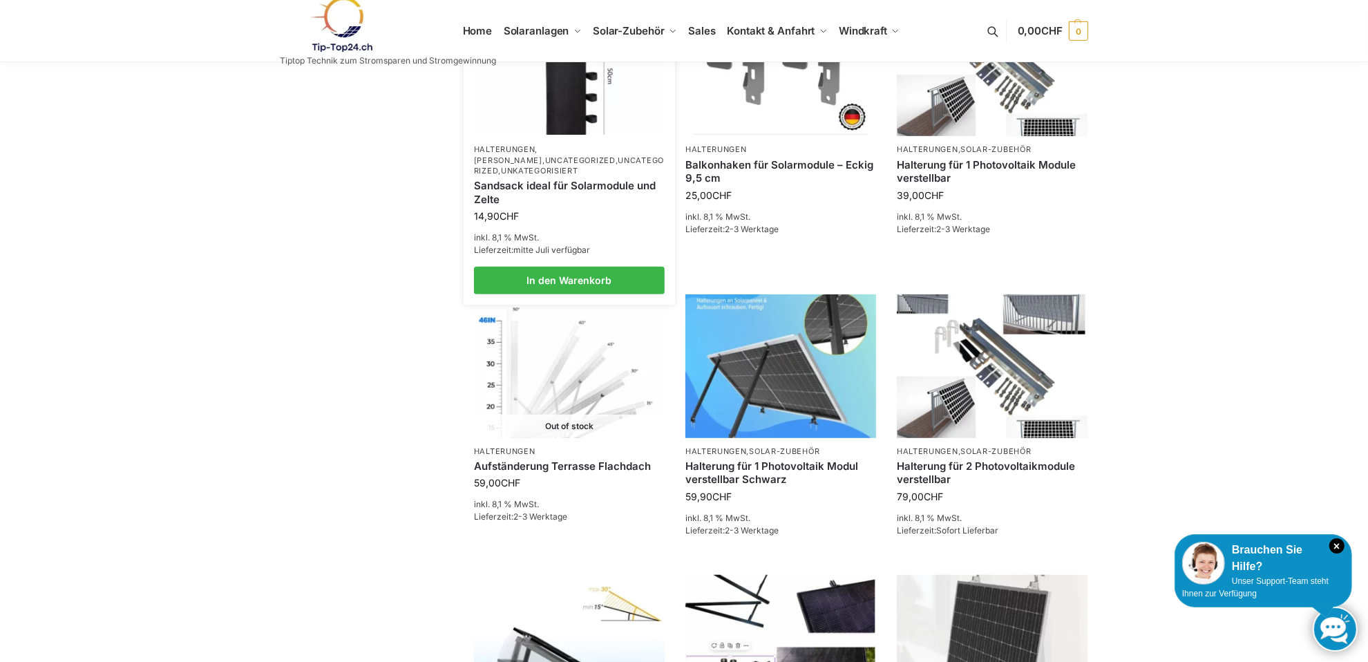
scroll to position [829, 0]
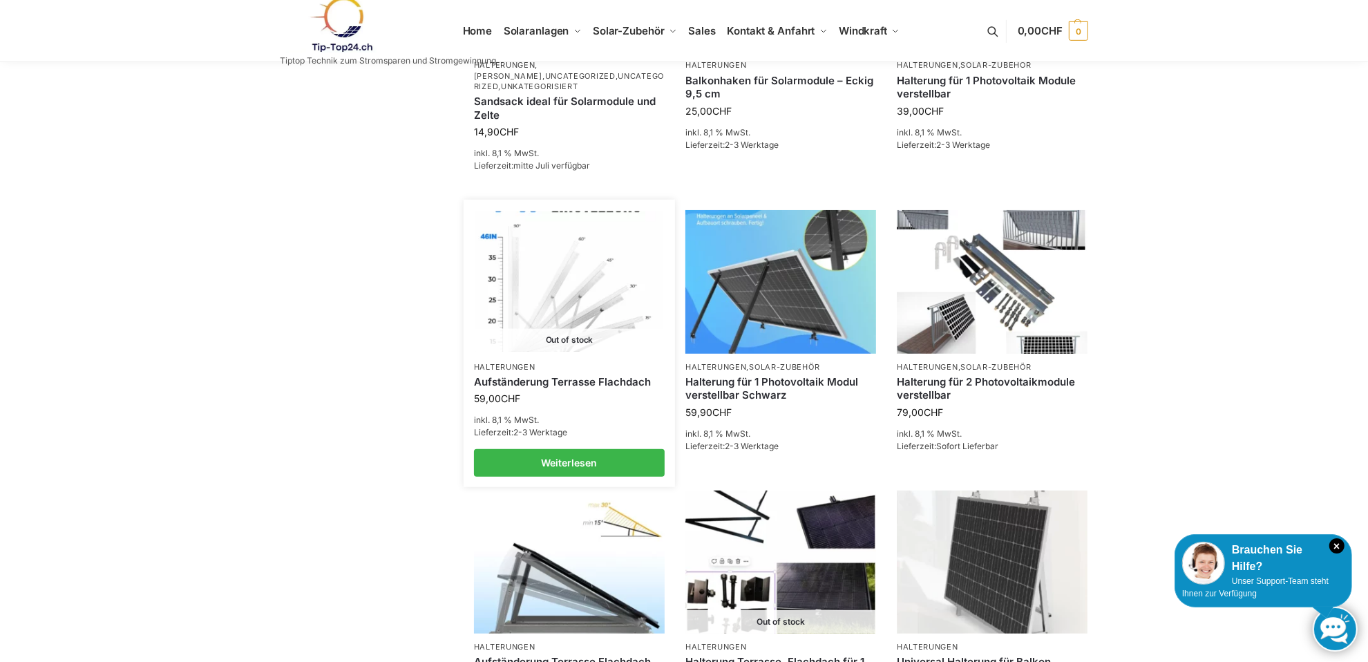
click at [565, 297] on img at bounding box center [569, 281] width 187 height 140
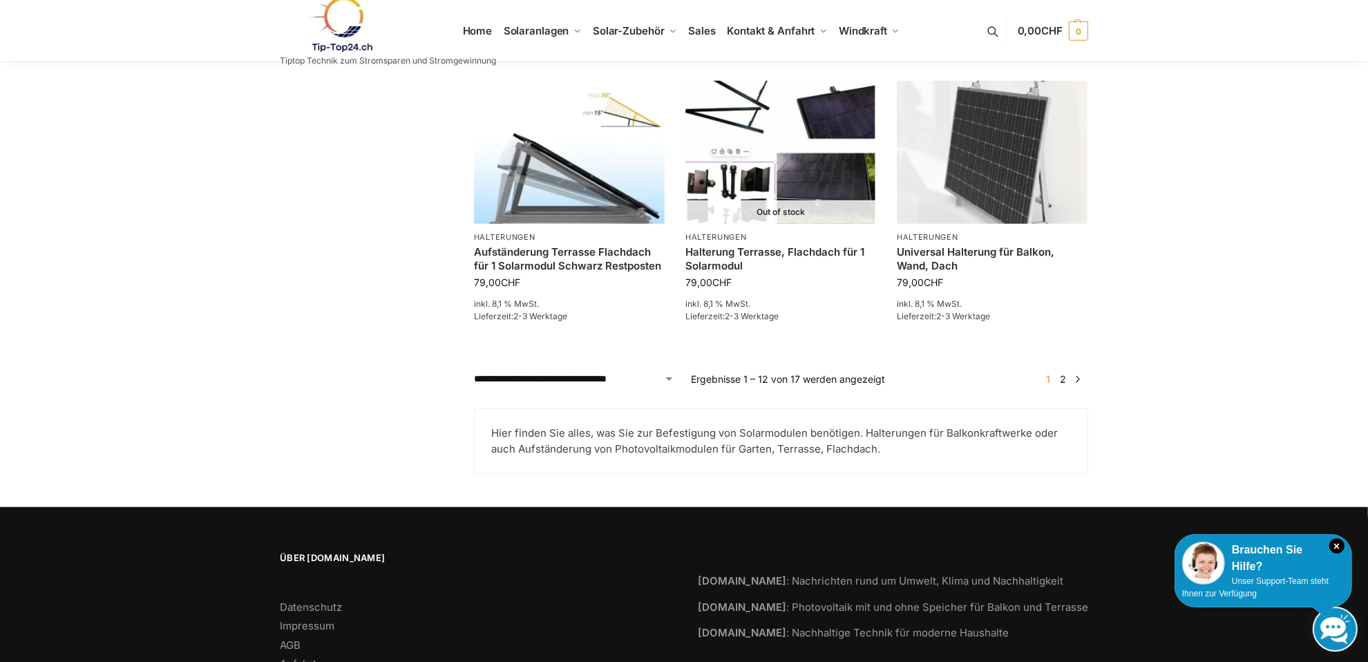
scroll to position [1243, 0]
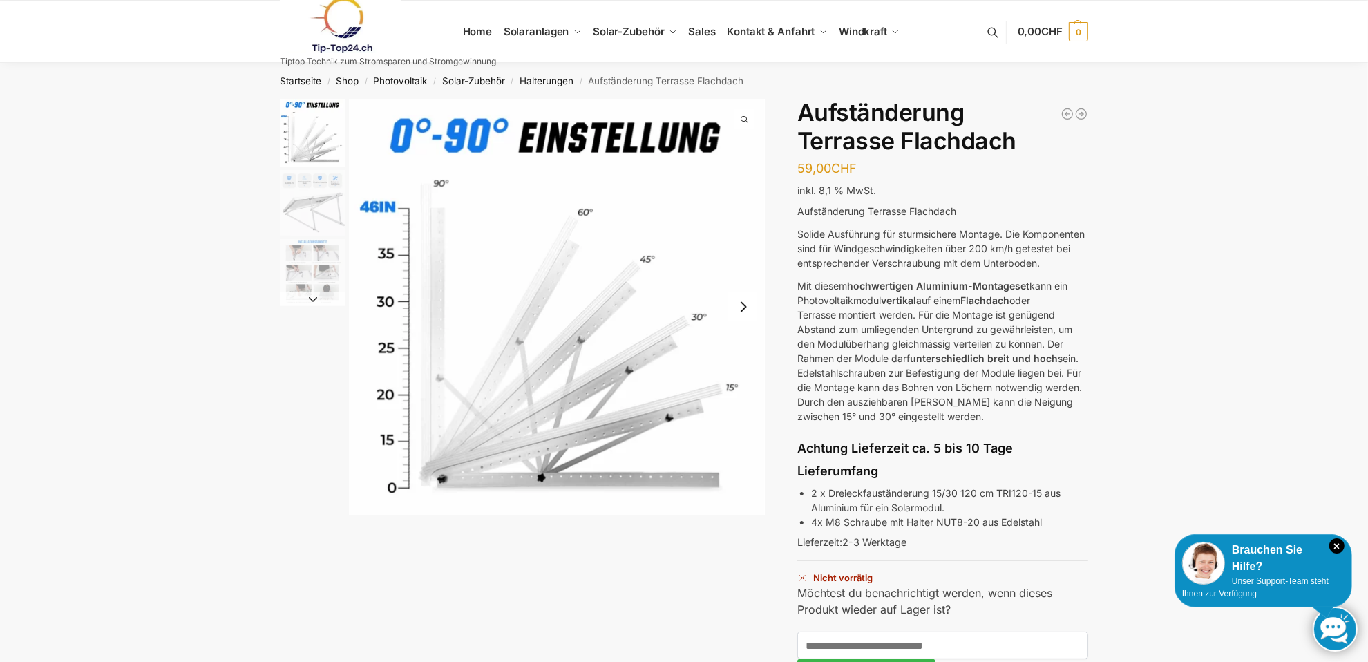
click at [311, 203] on img "2 / 3" at bounding box center [313, 203] width 66 height 66
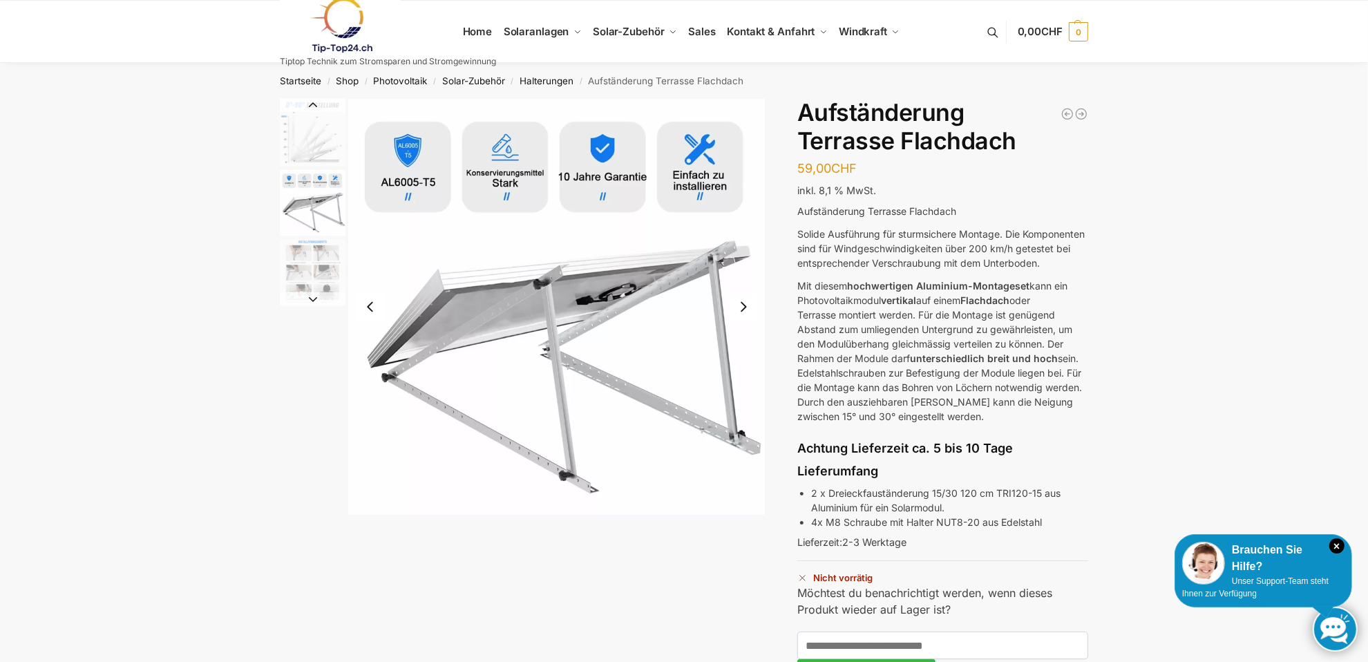
click at [323, 270] on img "3 / 3" at bounding box center [313, 272] width 66 height 66
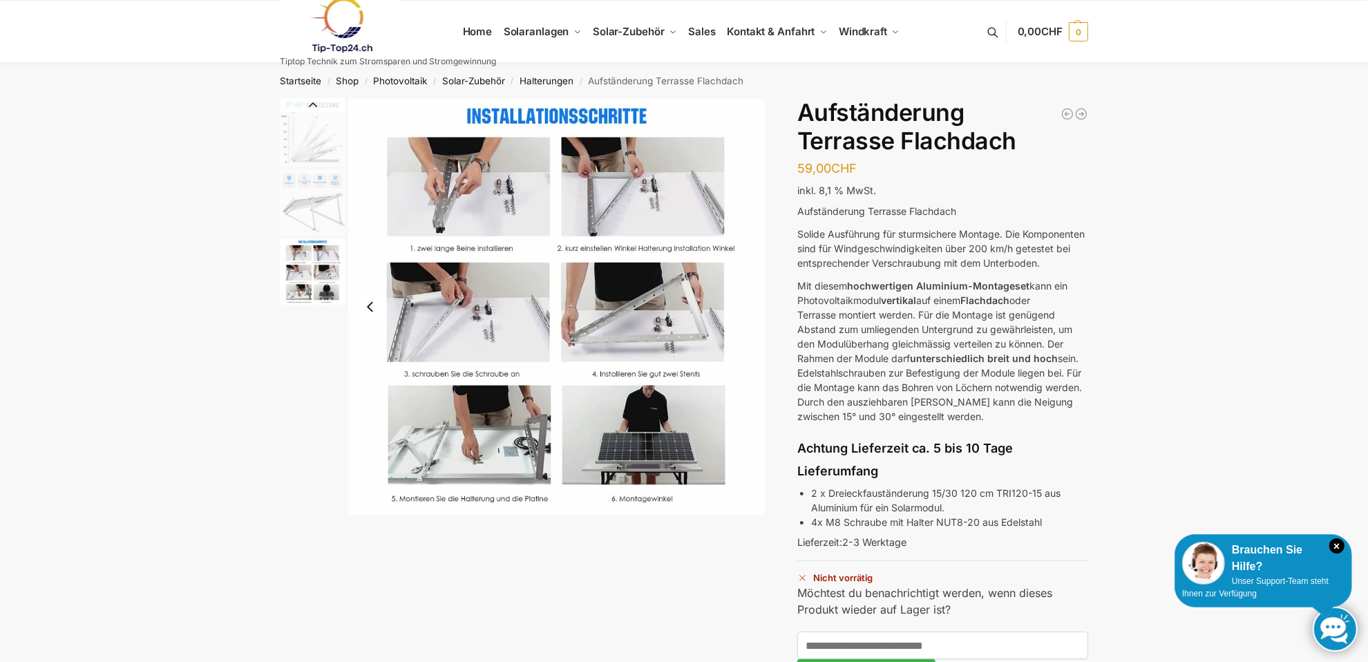
click at [332, 234] on img "2 / 3" at bounding box center [313, 203] width 66 height 66
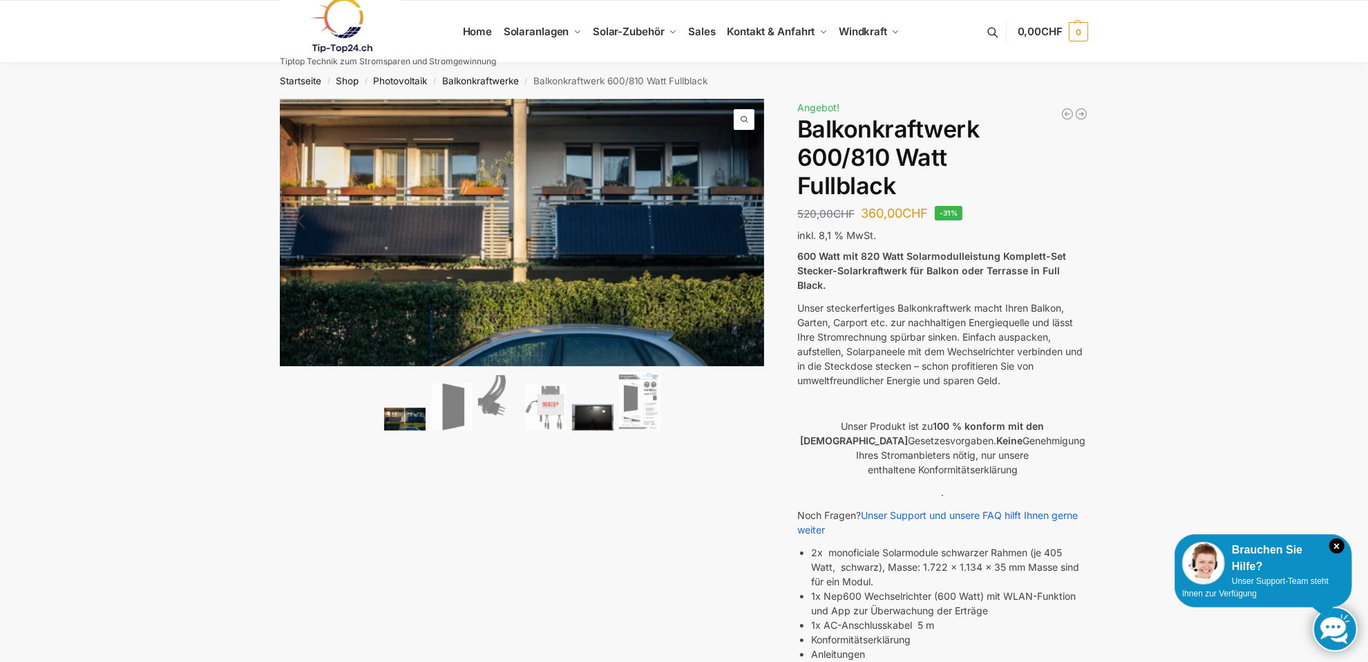
click at [601, 406] on img at bounding box center [592, 417] width 41 height 26
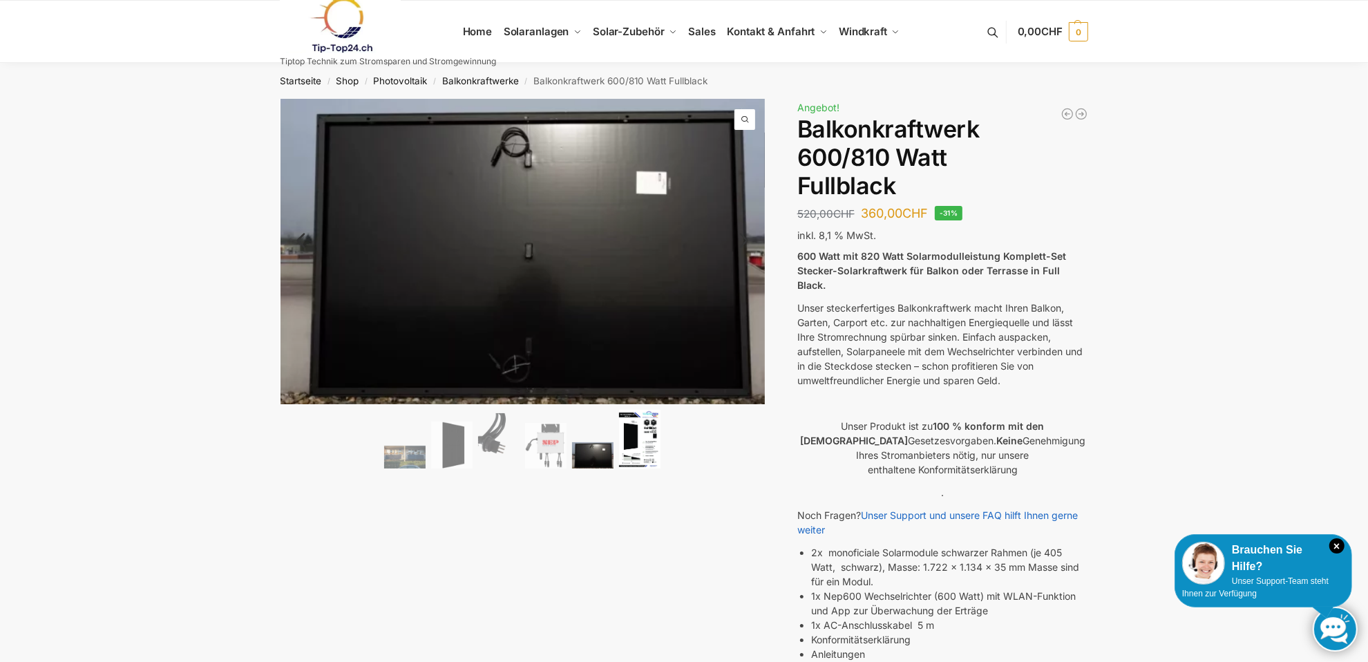
click at [659, 440] on img at bounding box center [639, 439] width 41 height 59
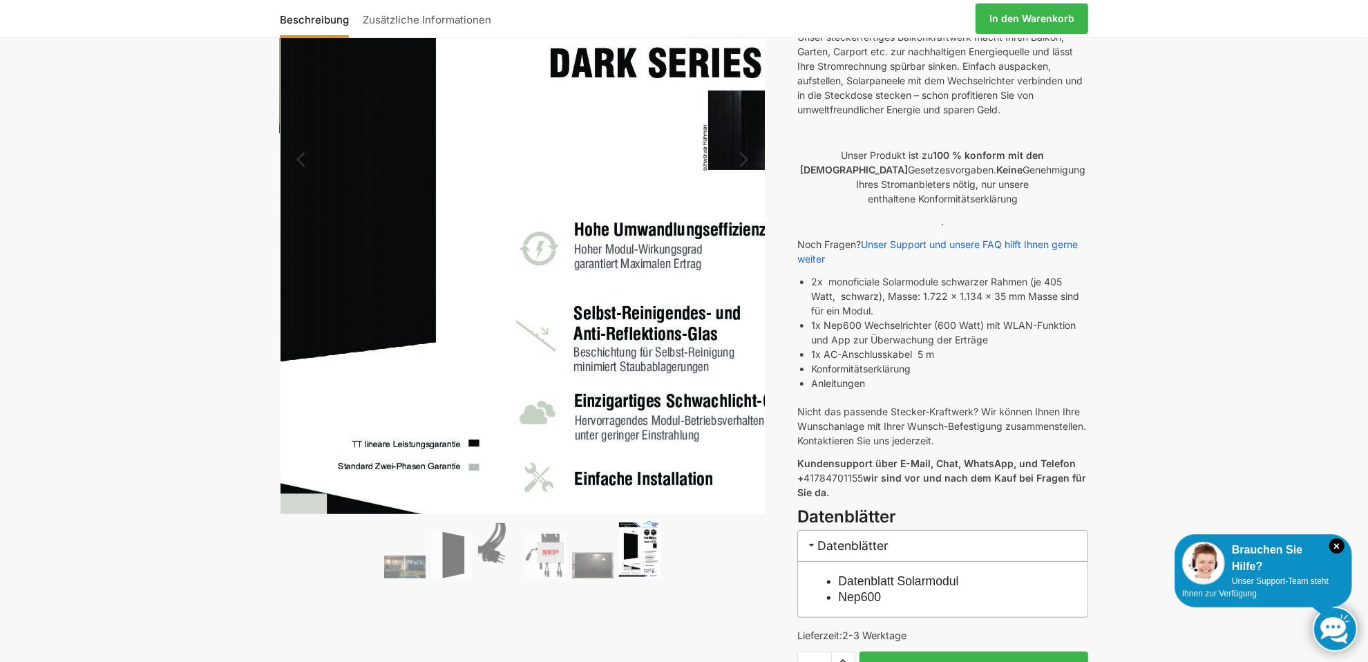
scroll to position [276, 0]
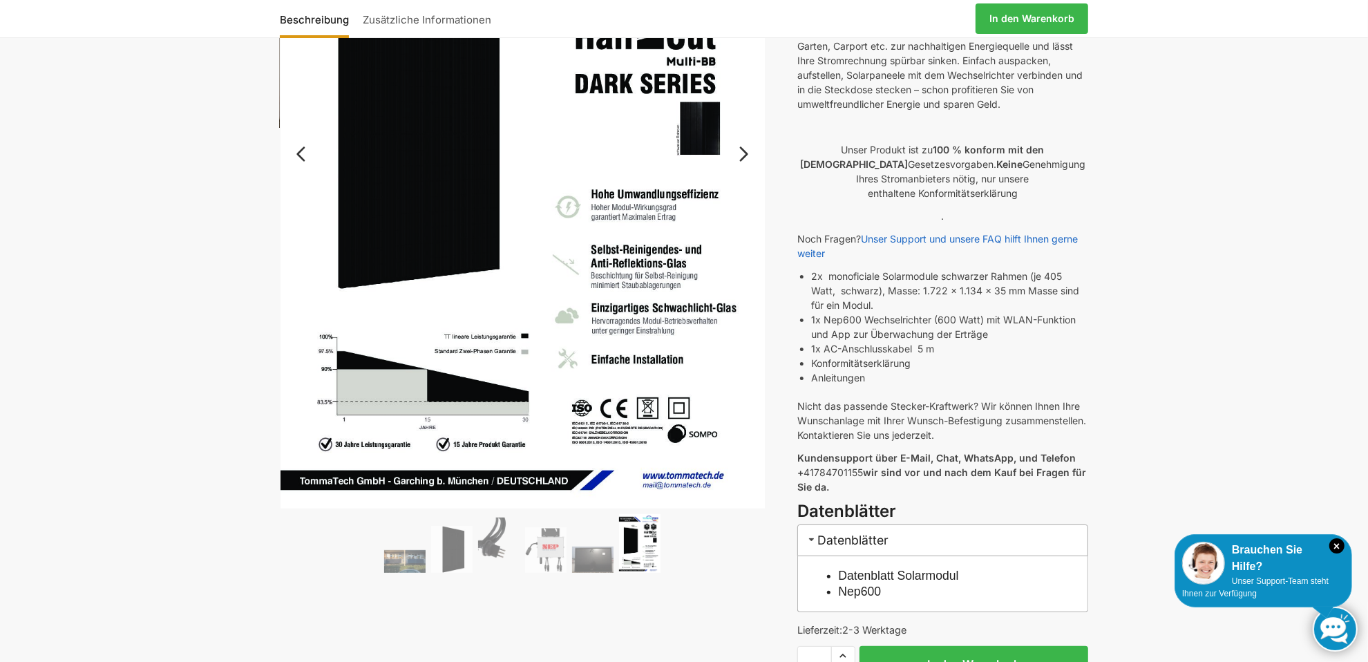
click at [426, 529] on ol at bounding box center [522, 545] width 485 height 63
click at [395, 537] on ol at bounding box center [522, 545] width 485 height 63
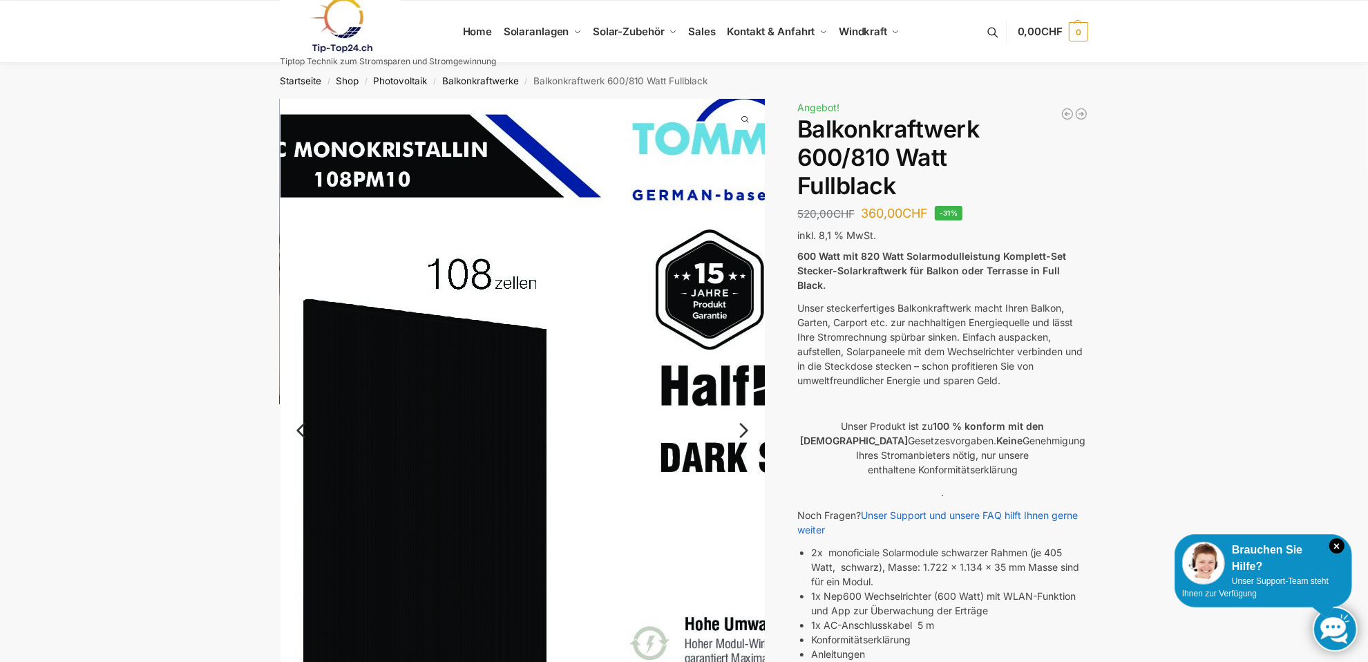
scroll to position [138, 0]
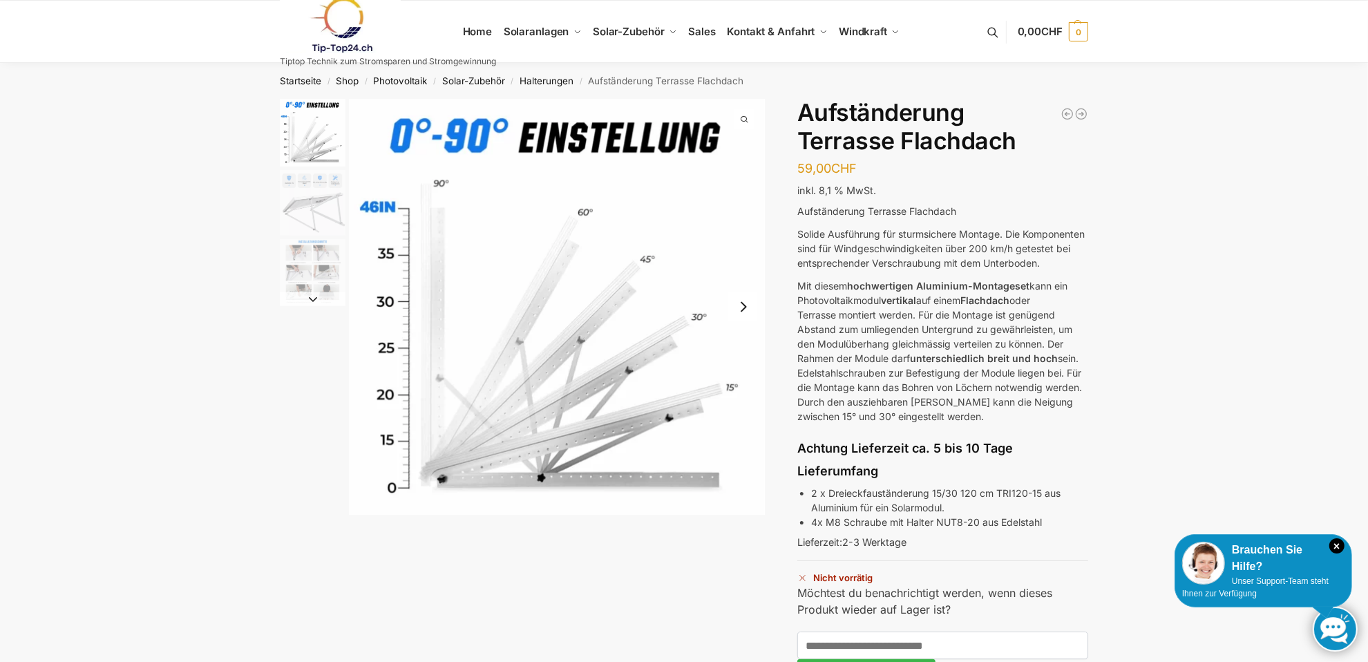
click at [310, 191] on img "2 / 3" at bounding box center [313, 203] width 66 height 66
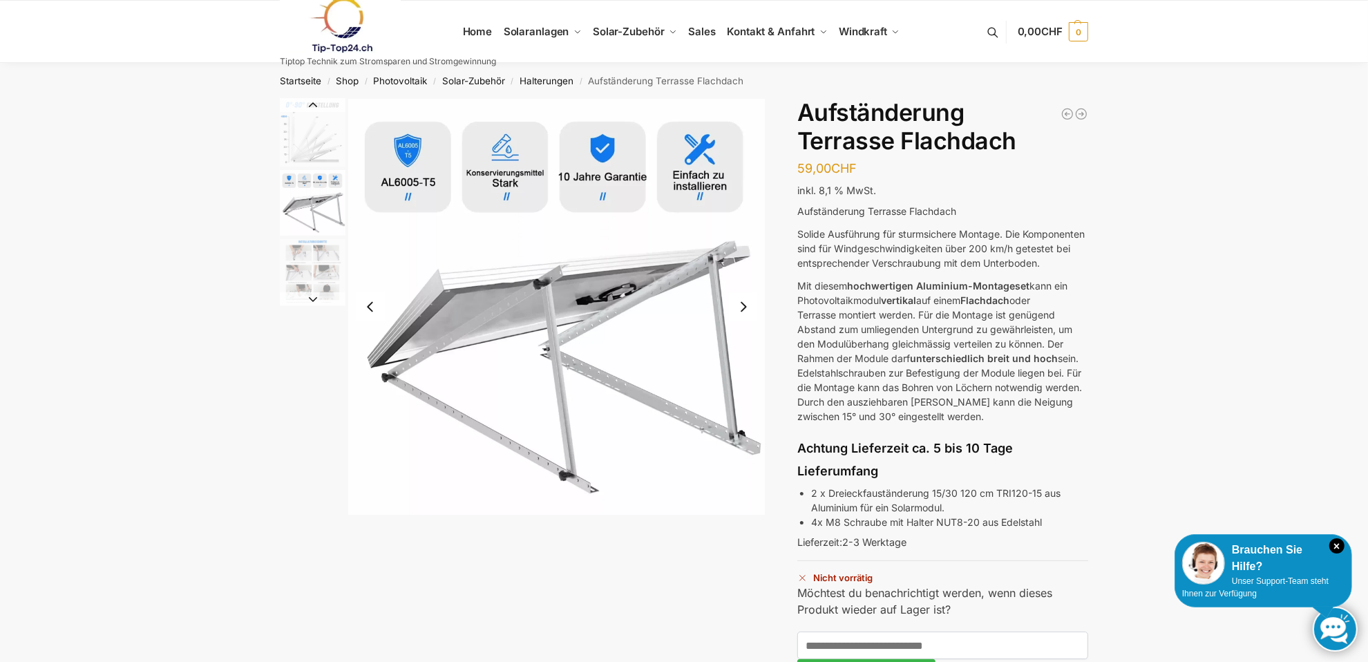
click at [740, 308] on button "Next slide" at bounding box center [743, 306] width 29 height 29
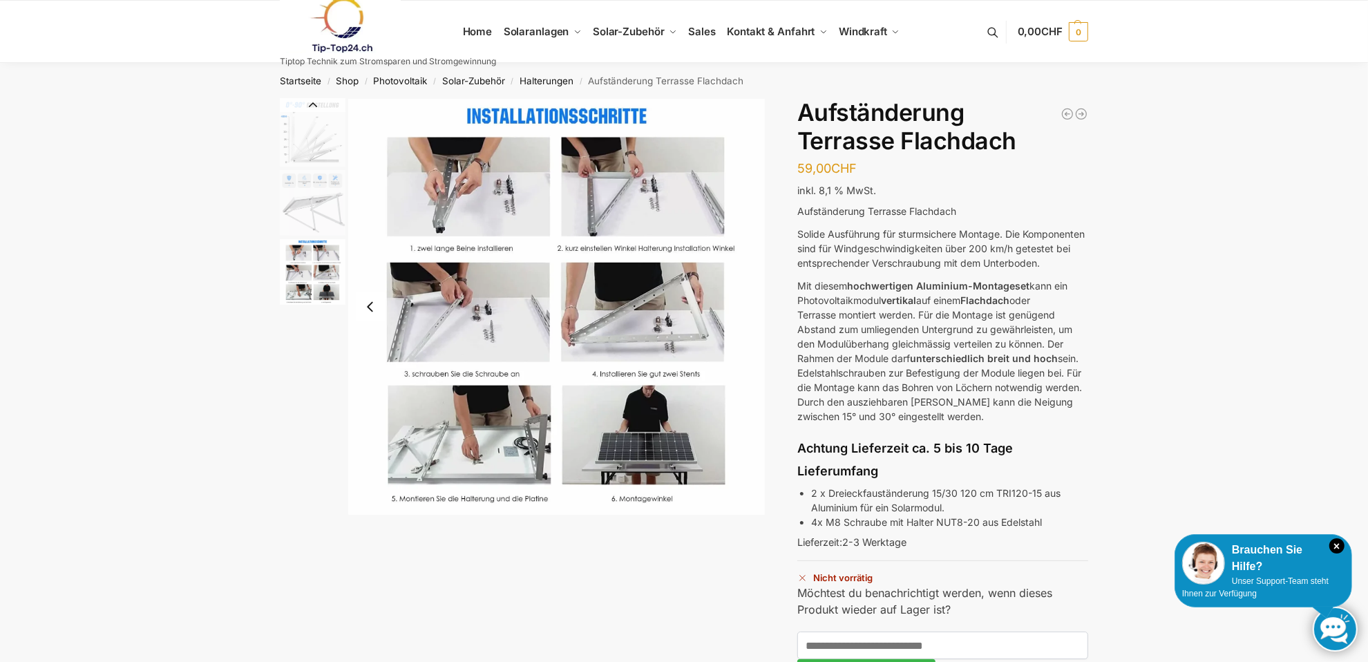
click at [746, 305] on img "3 / 3" at bounding box center [557, 307] width 416 height 416
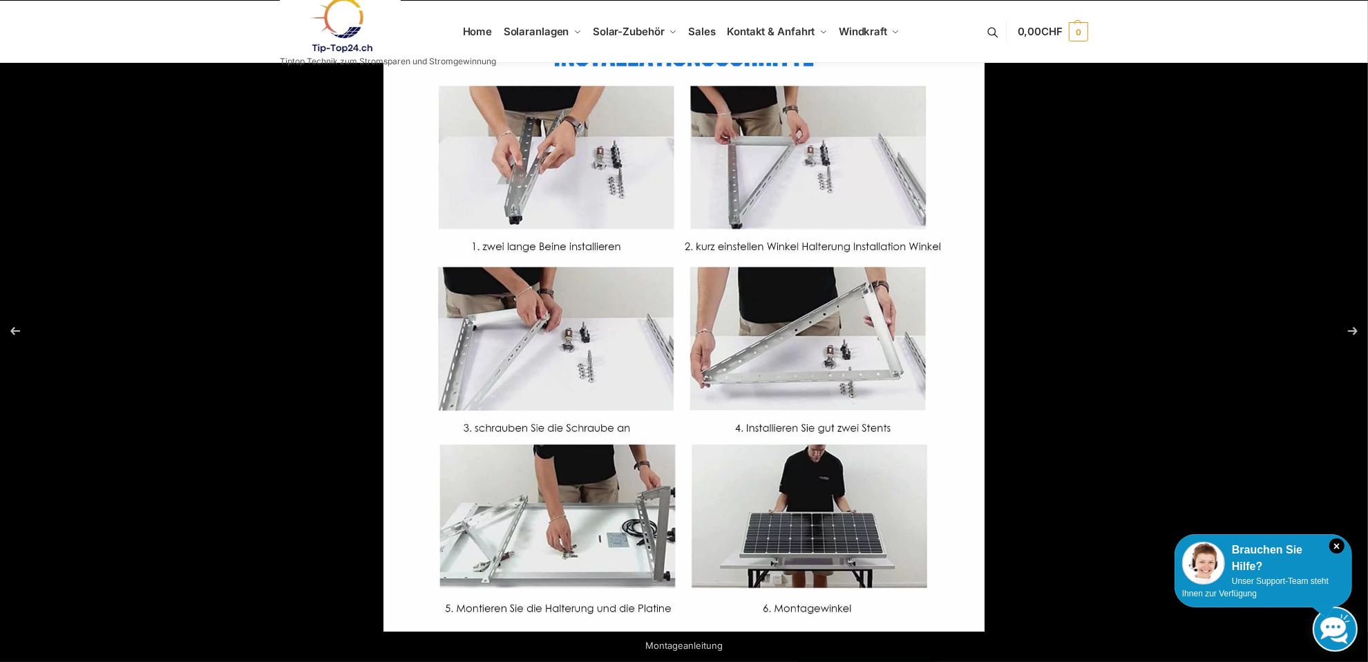
click at [1078, 189] on div at bounding box center [1068, 361] width 1368 height 662
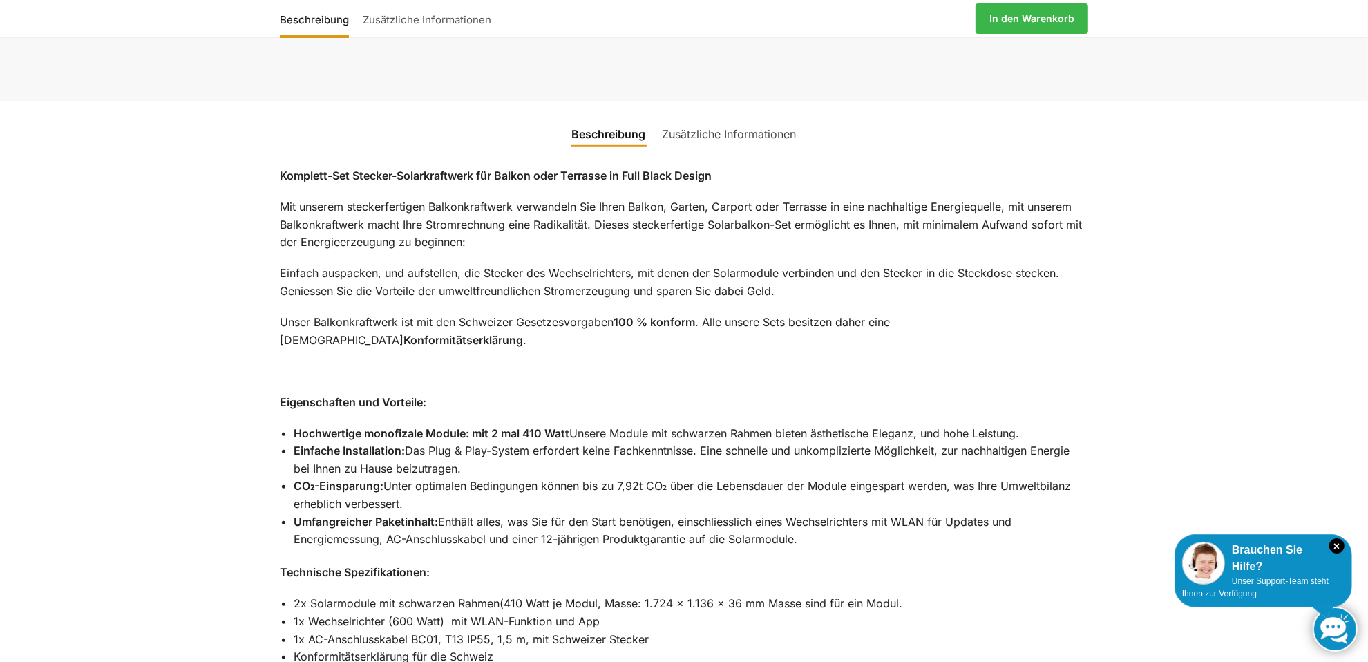
scroll to position [968, 0]
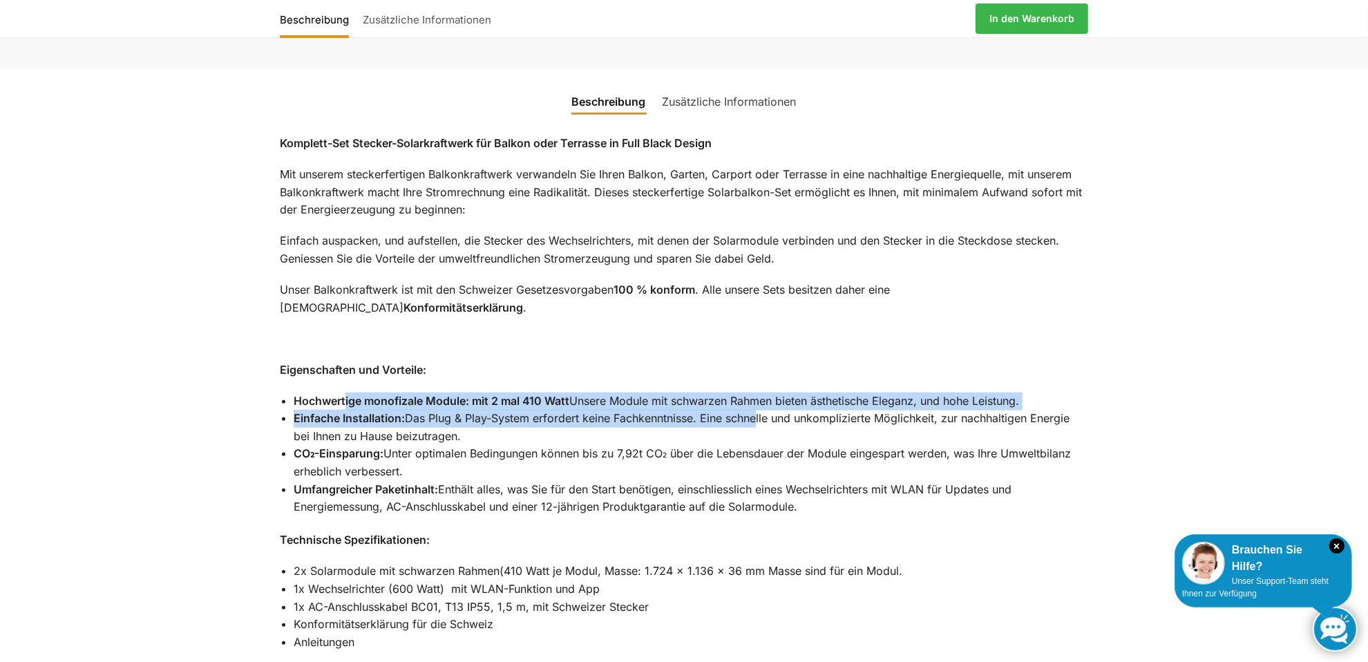
drag, startPoint x: 533, startPoint y: 378, endPoint x: 744, endPoint y: 377, distance: 211.5
click at [751, 393] on ul "Hochwertige monofizale Module: mit 2 mal 410 Watt Unsere Module mit schwarzen R…" at bounding box center [691, 455] width 795 height 124
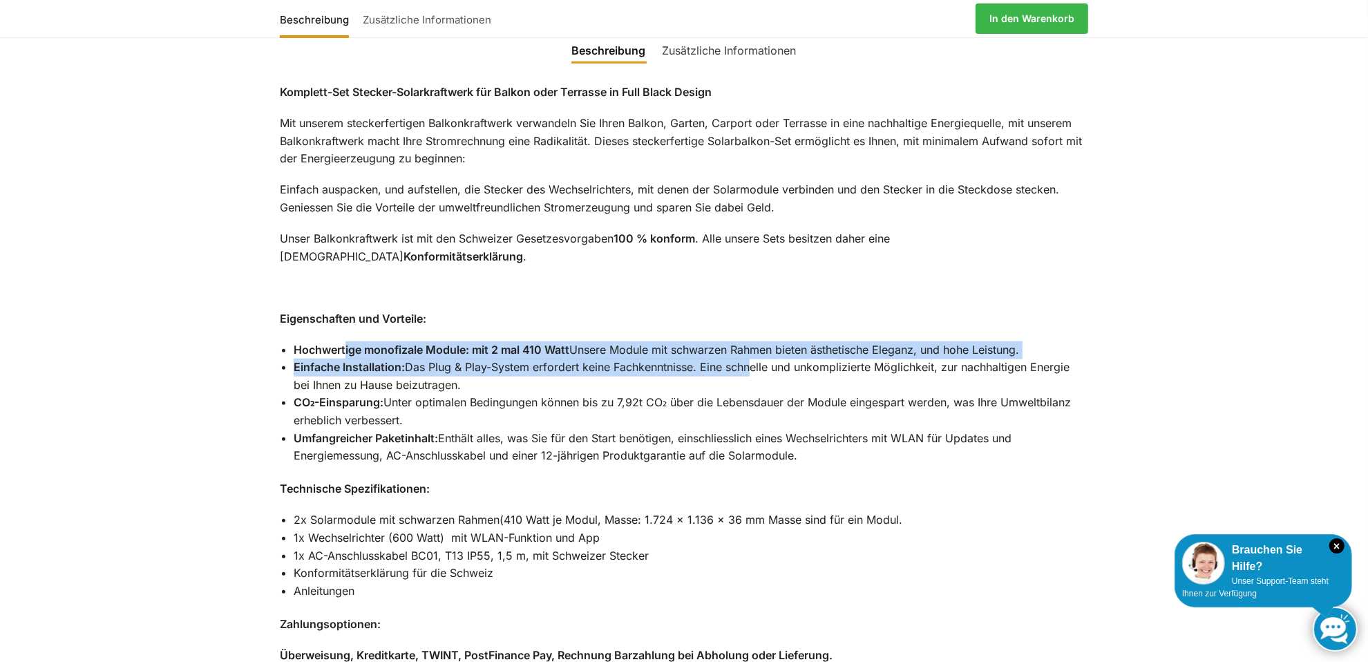
scroll to position [1106, 0]
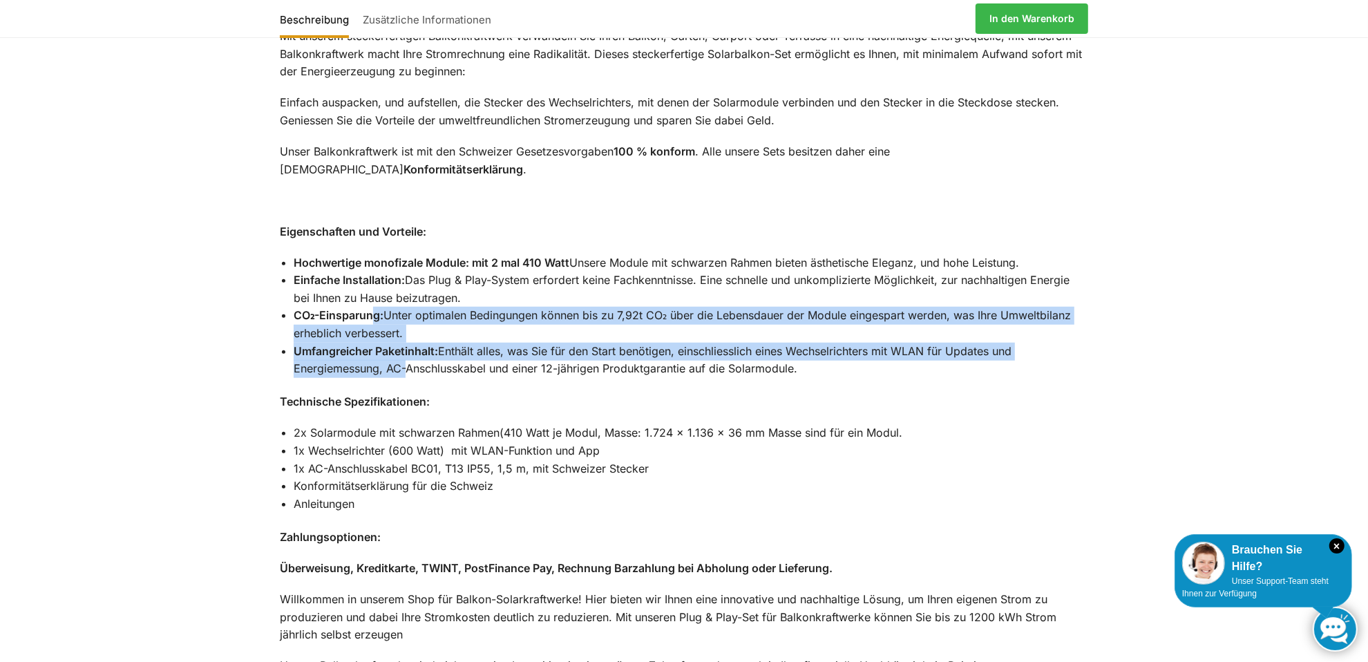
drag, startPoint x: 391, startPoint y: 274, endPoint x: 399, endPoint y: 335, distance: 60.6
click at [399, 335] on ul "Hochwertige monofizale Module: mit 2 mal 410 Watt Unsere Module mit schwarzen R…" at bounding box center [691, 316] width 795 height 124
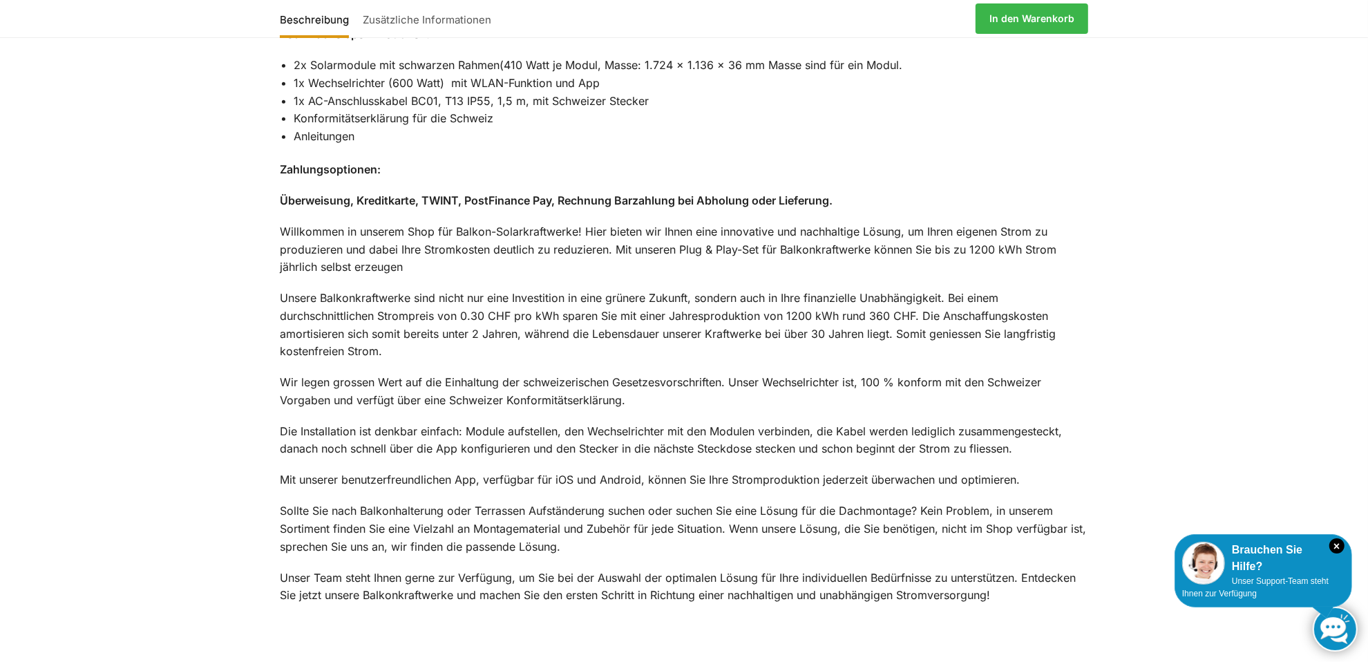
scroll to position [0, 0]
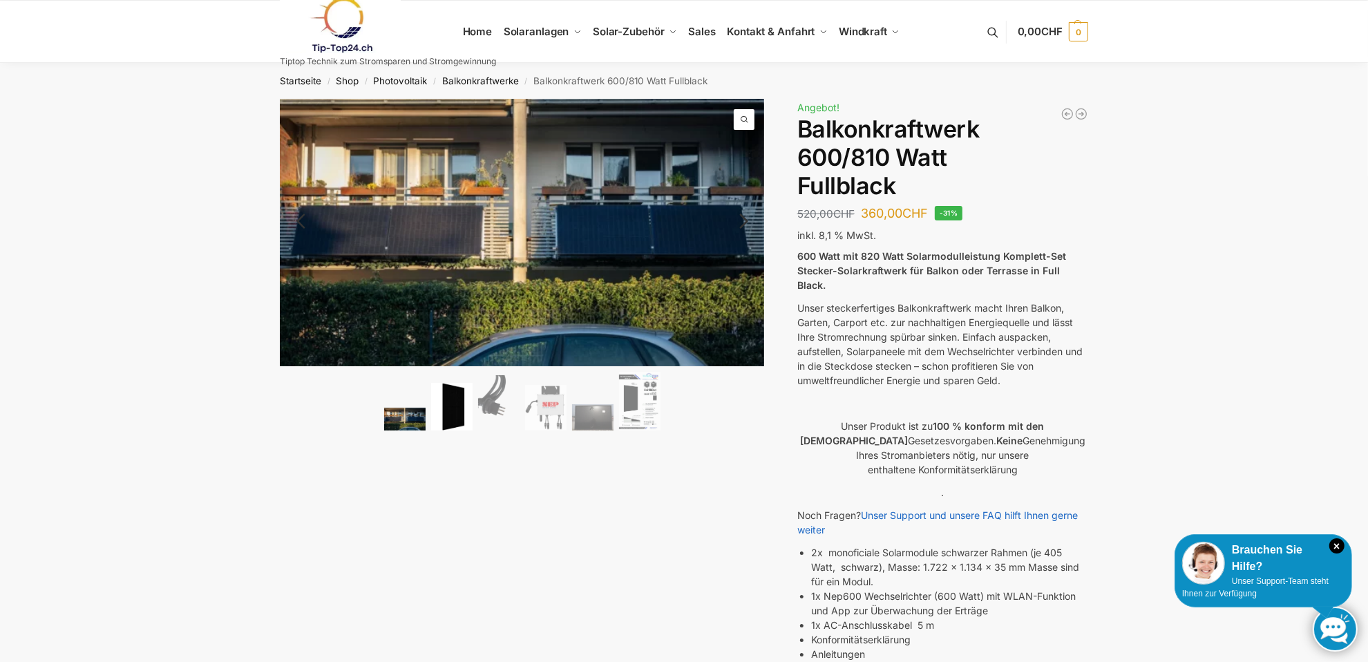
click at [453, 404] on img at bounding box center [451, 407] width 41 height 48
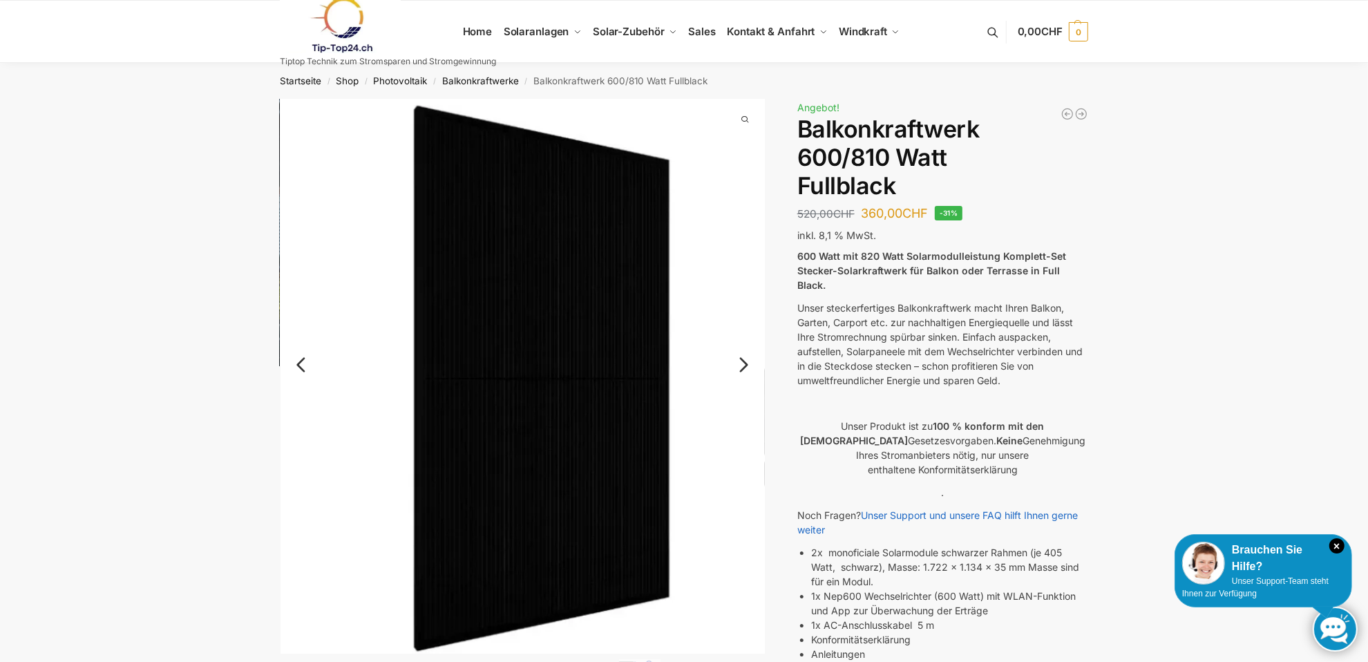
click at [747, 365] on link "Next" at bounding box center [742, 372] width 46 height 14
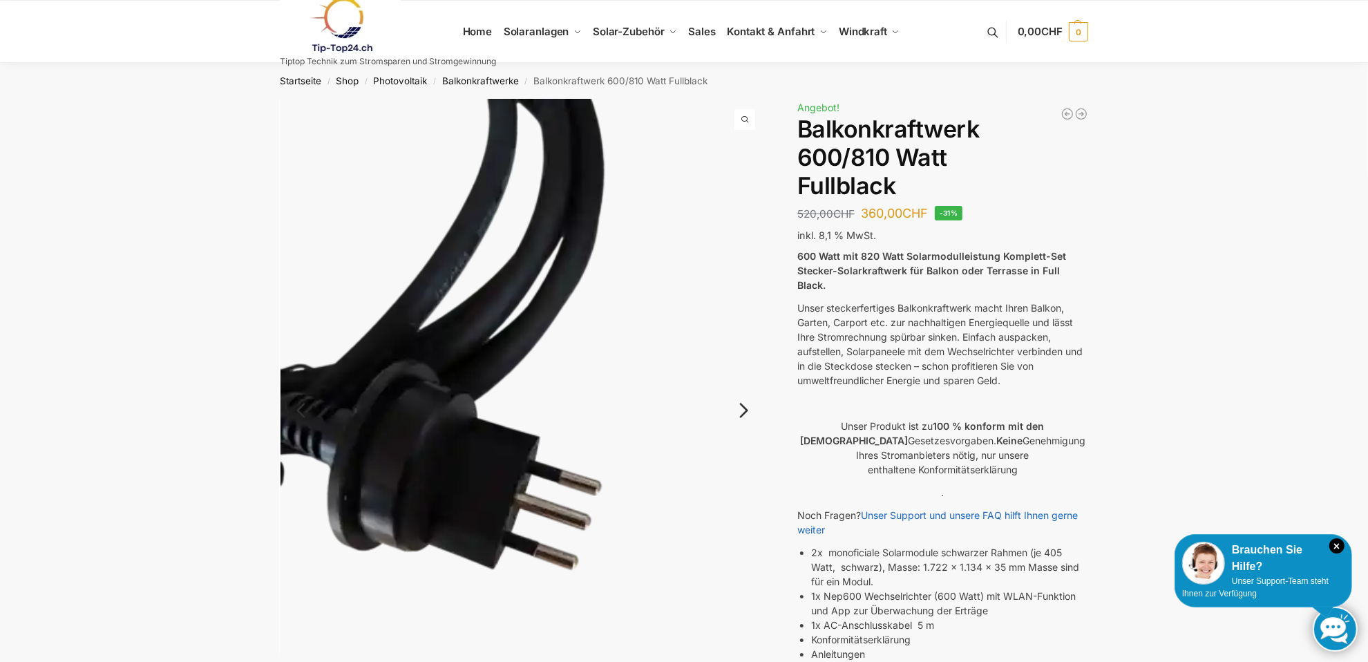
click at [747, 362] on img at bounding box center [523, 422] width 485 height 646
click at [740, 411] on link "Next" at bounding box center [742, 418] width 46 height 14
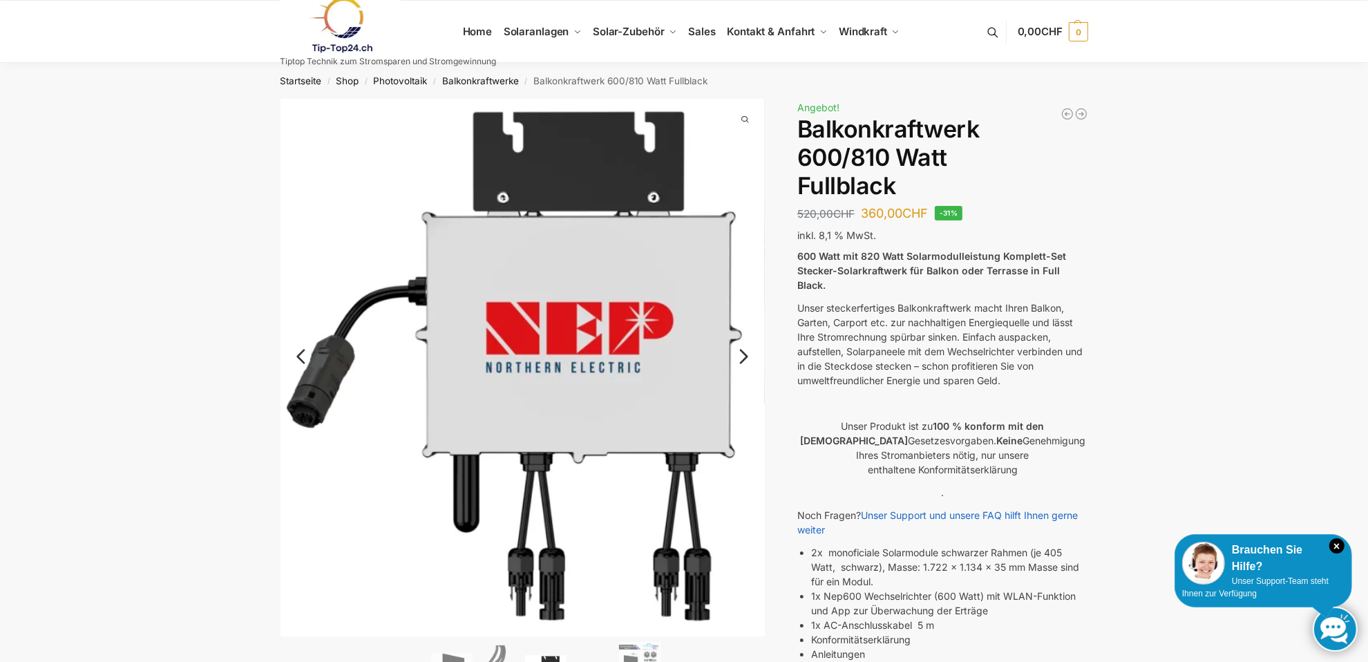
click at [749, 357] on link "Next" at bounding box center [742, 364] width 46 height 14
